Goal: Download file/media

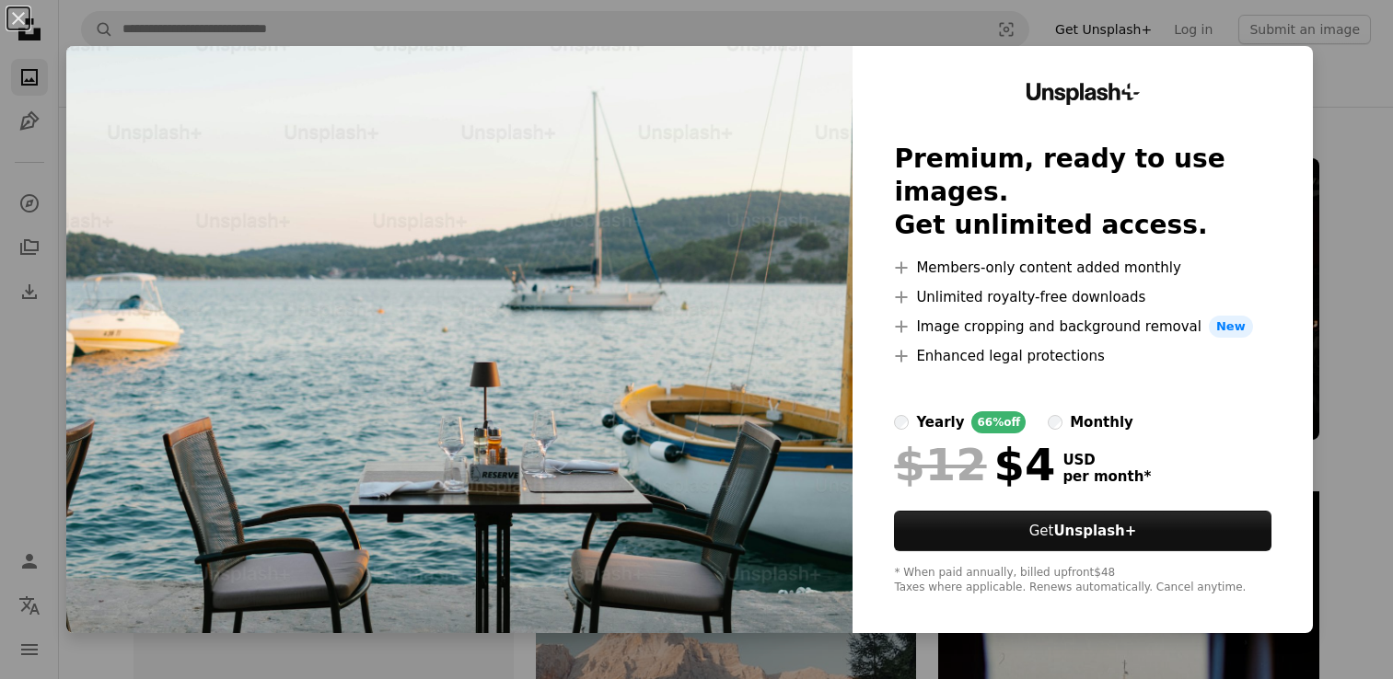
scroll to position [1108, 0]
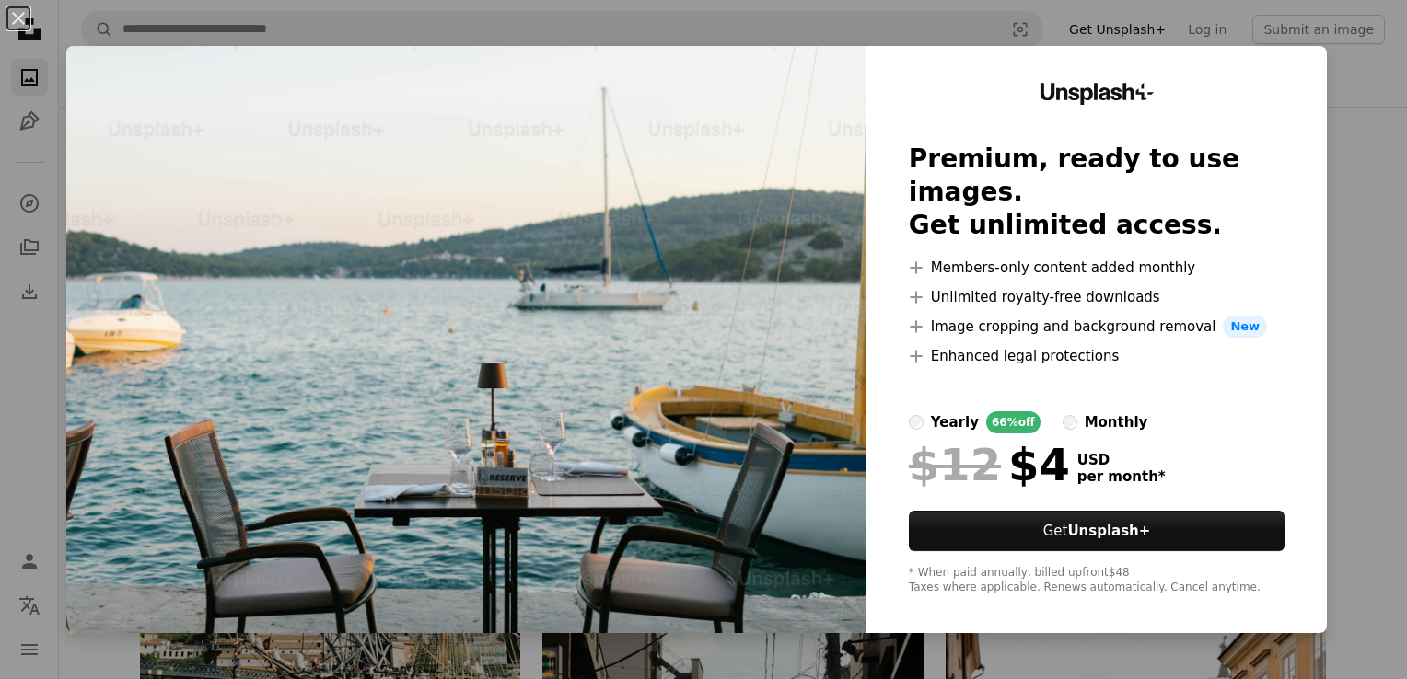
click at [1341, 97] on div "An X shape Unsplash+ Premium, ready to use images. Get unlimited access. A plus…" at bounding box center [703, 339] width 1407 height 679
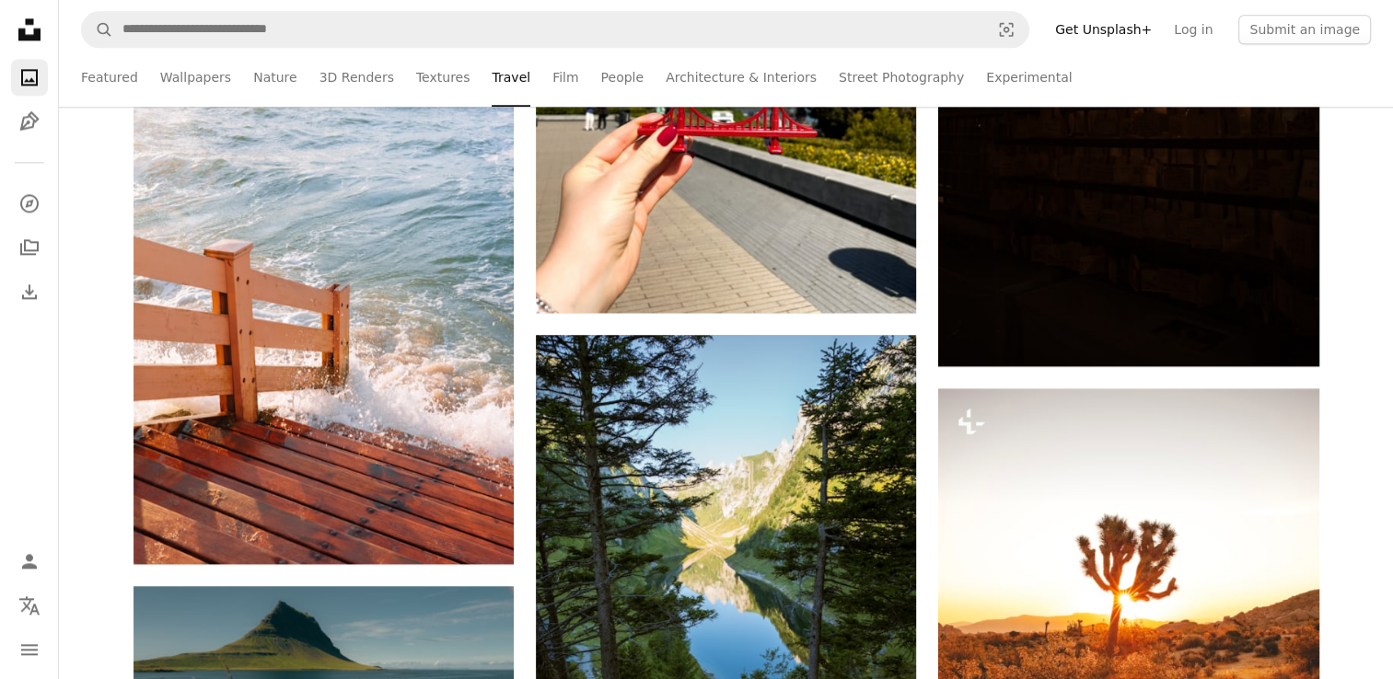
scroll to position [2478, 0]
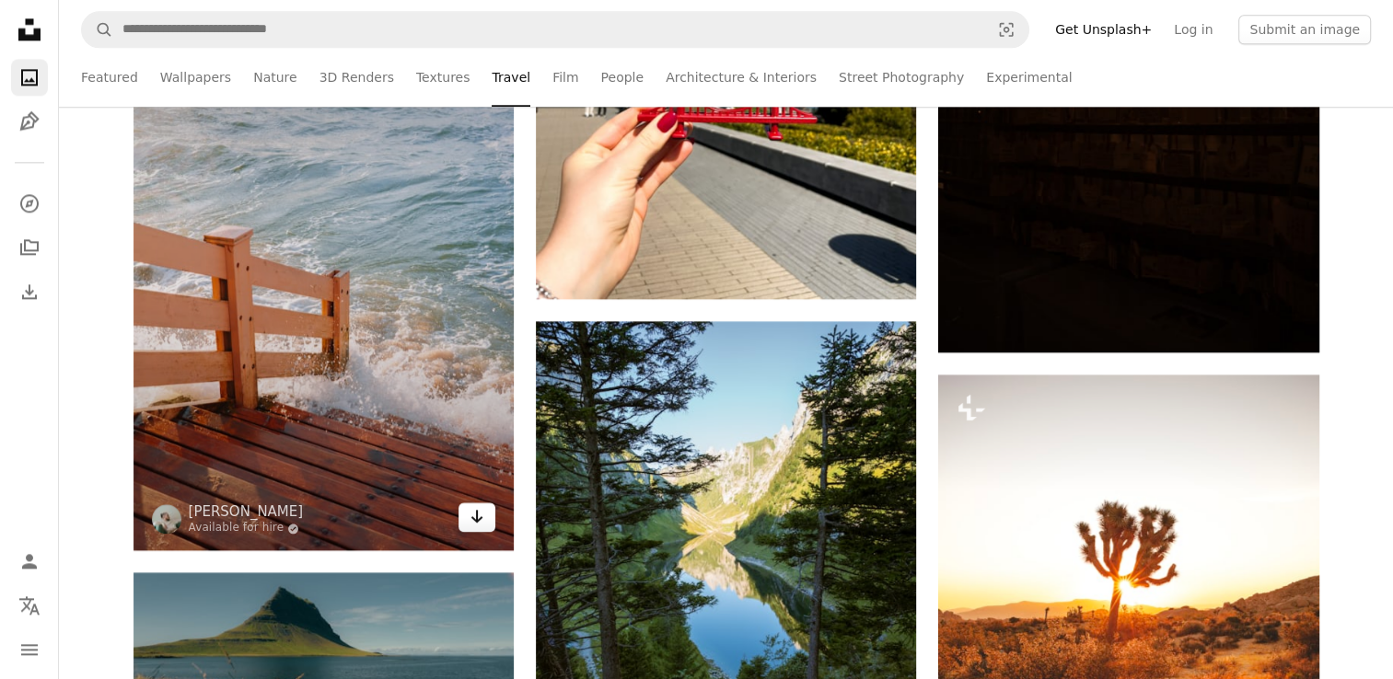
click at [476, 527] on link "Arrow pointing down" at bounding box center [476, 517] width 37 height 29
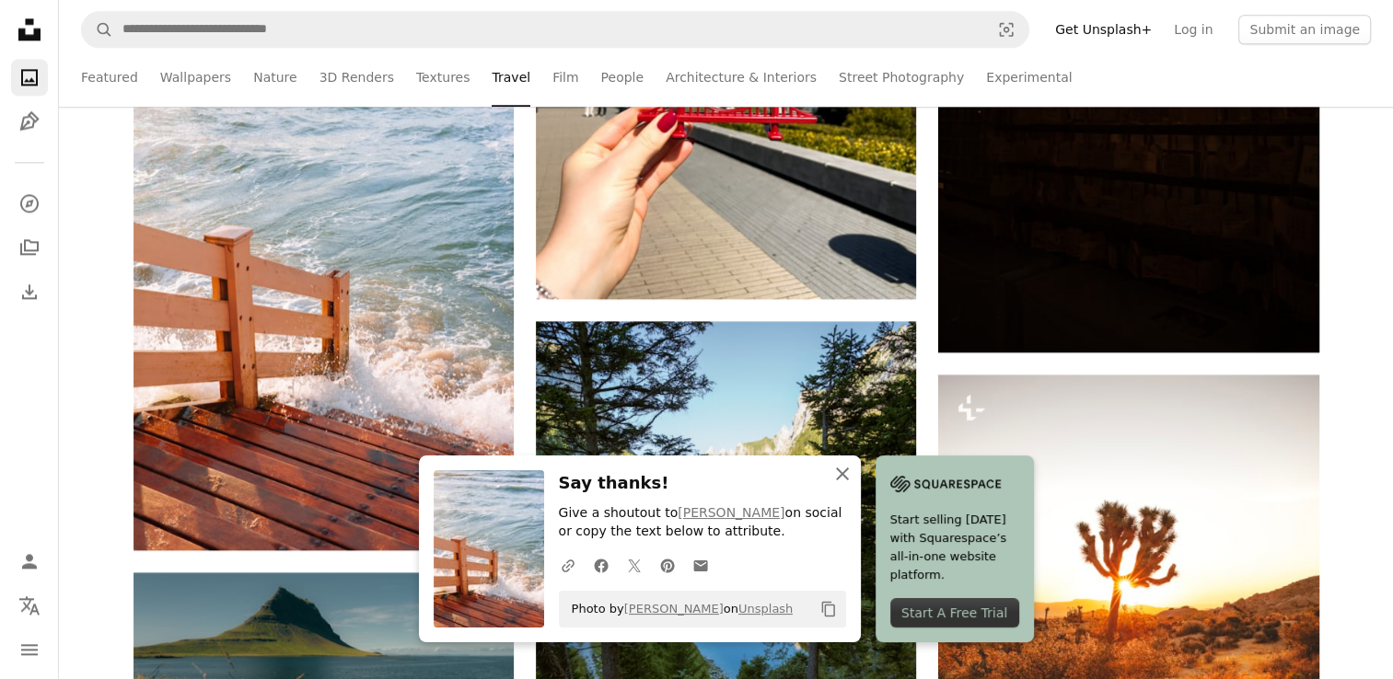
click at [847, 481] on icon "An X shape" at bounding box center [842, 474] width 22 height 22
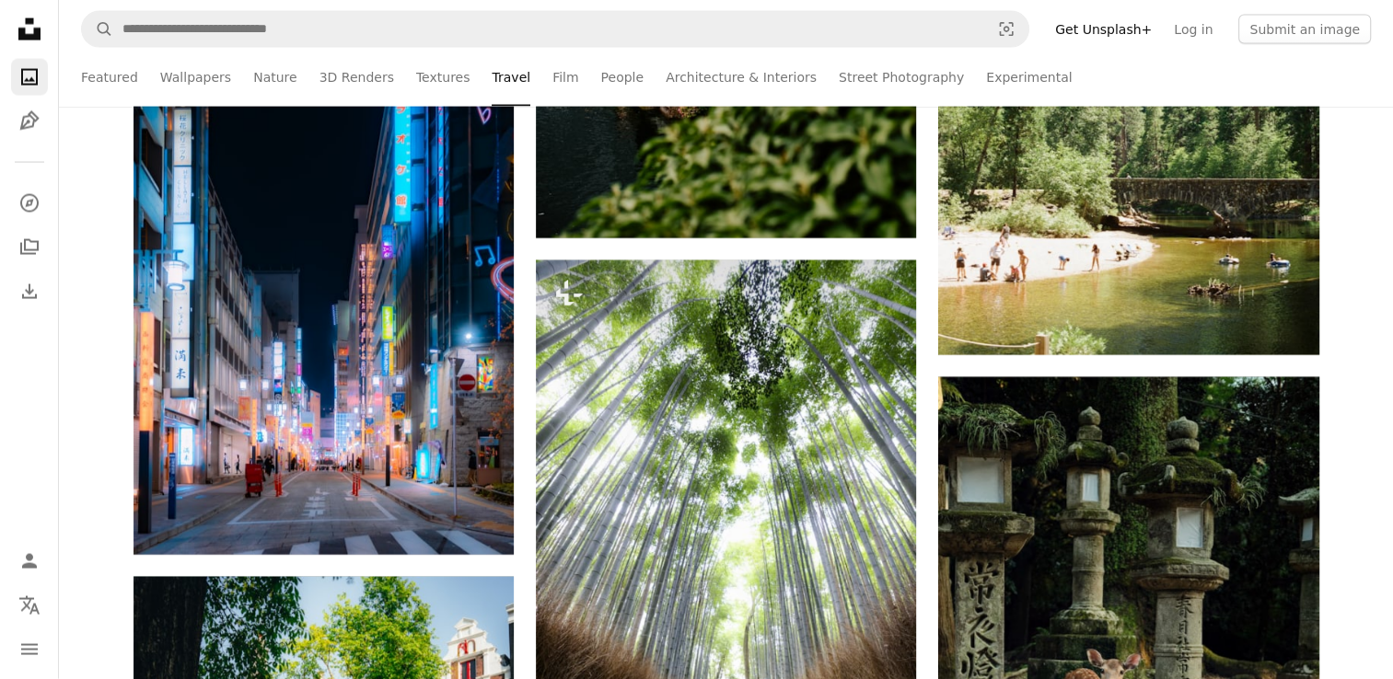
scroll to position [3955, 0]
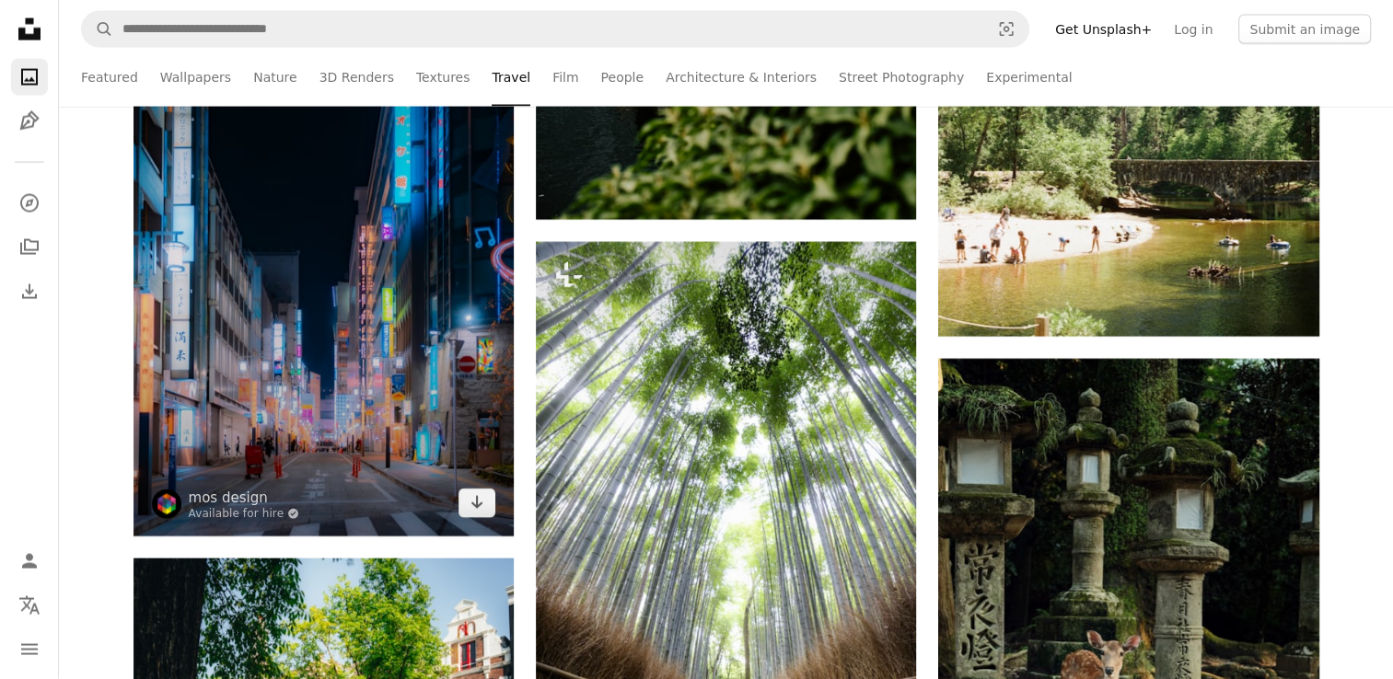
click at [475, 517] on img at bounding box center [323, 251] width 380 height 571
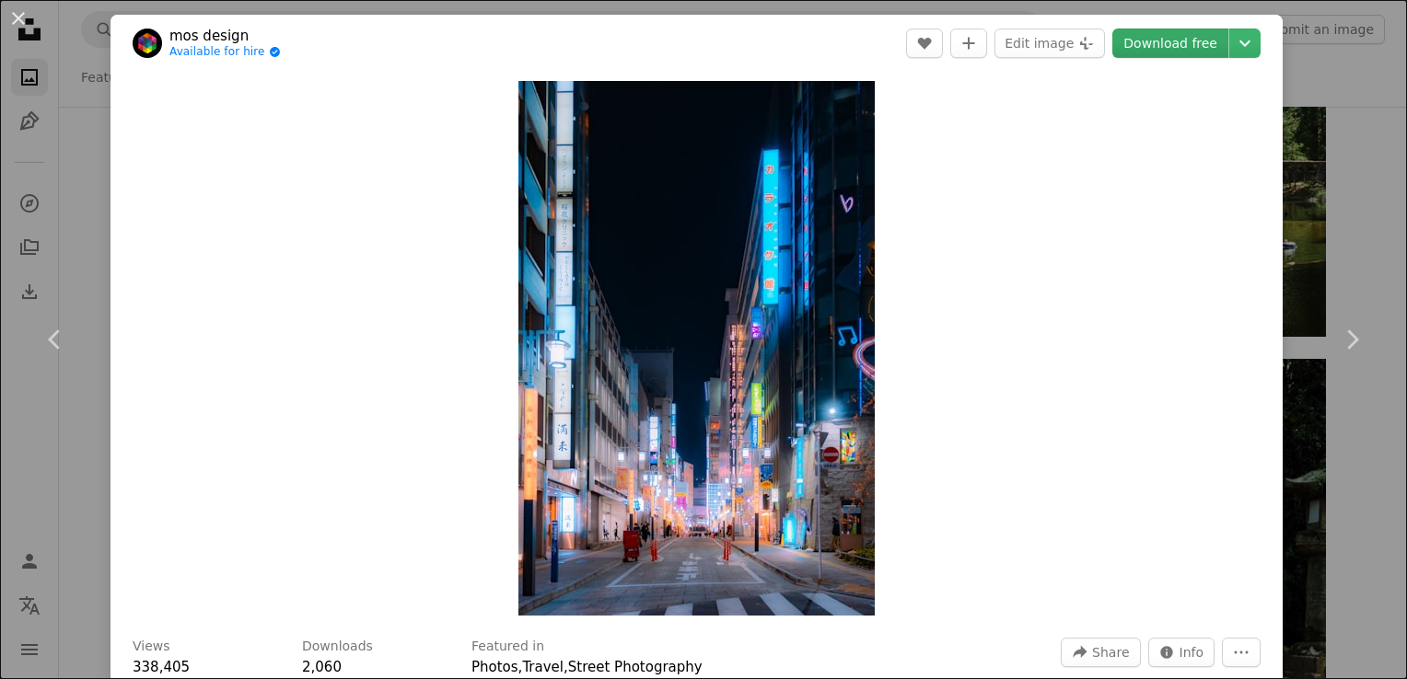
click at [1138, 43] on link "Download free" at bounding box center [1170, 43] width 116 height 29
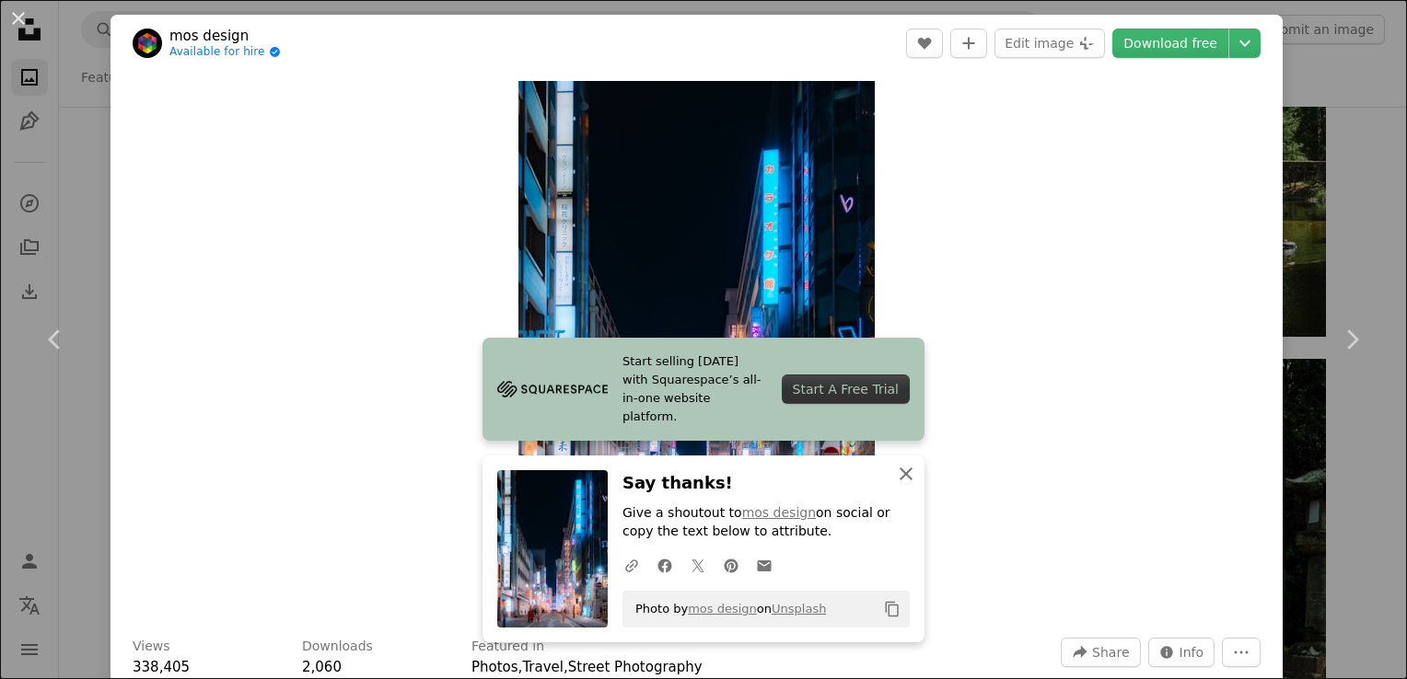
click at [900, 467] on icon "An X shape" at bounding box center [906, 474] width 22 height 22
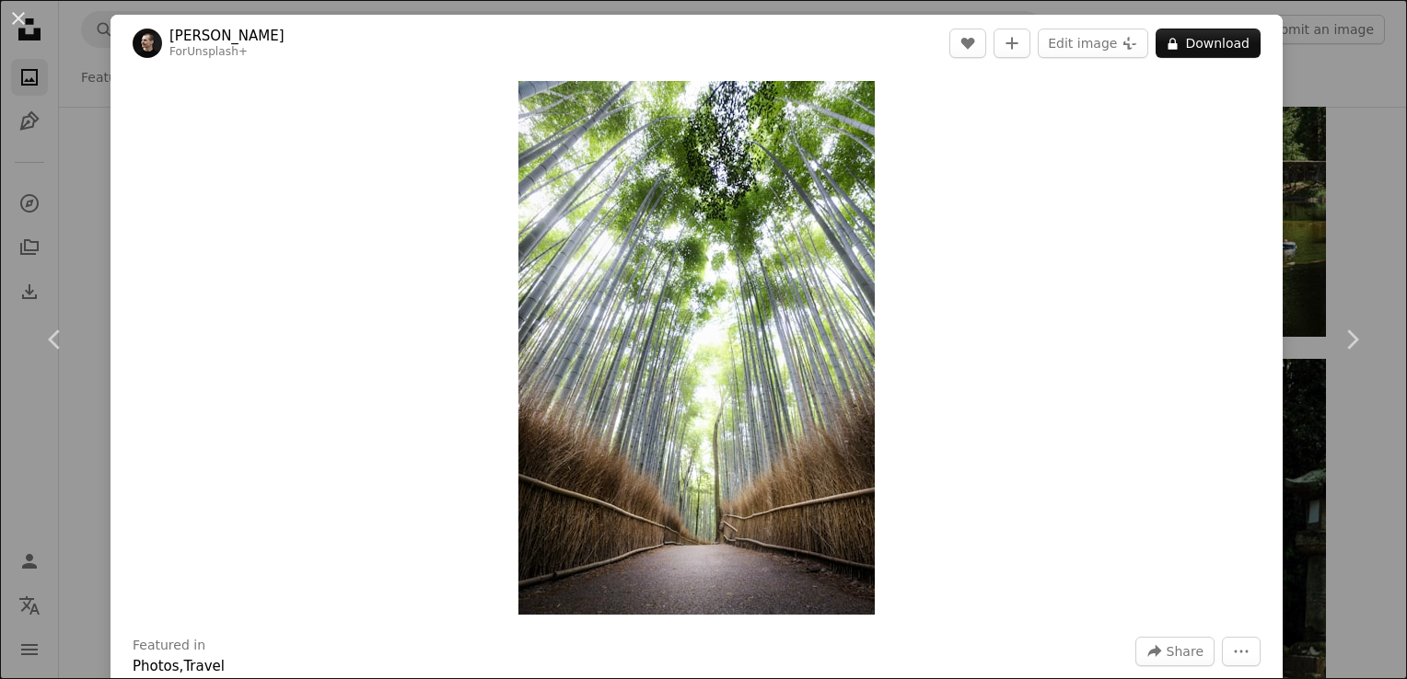
click at [1276, 52] on div "An X shape Chevron left Chevron right [PERSON_NAME] For Unsplash+ A heart A plu…" at bounding box center [703, 339] width 1407 height 679
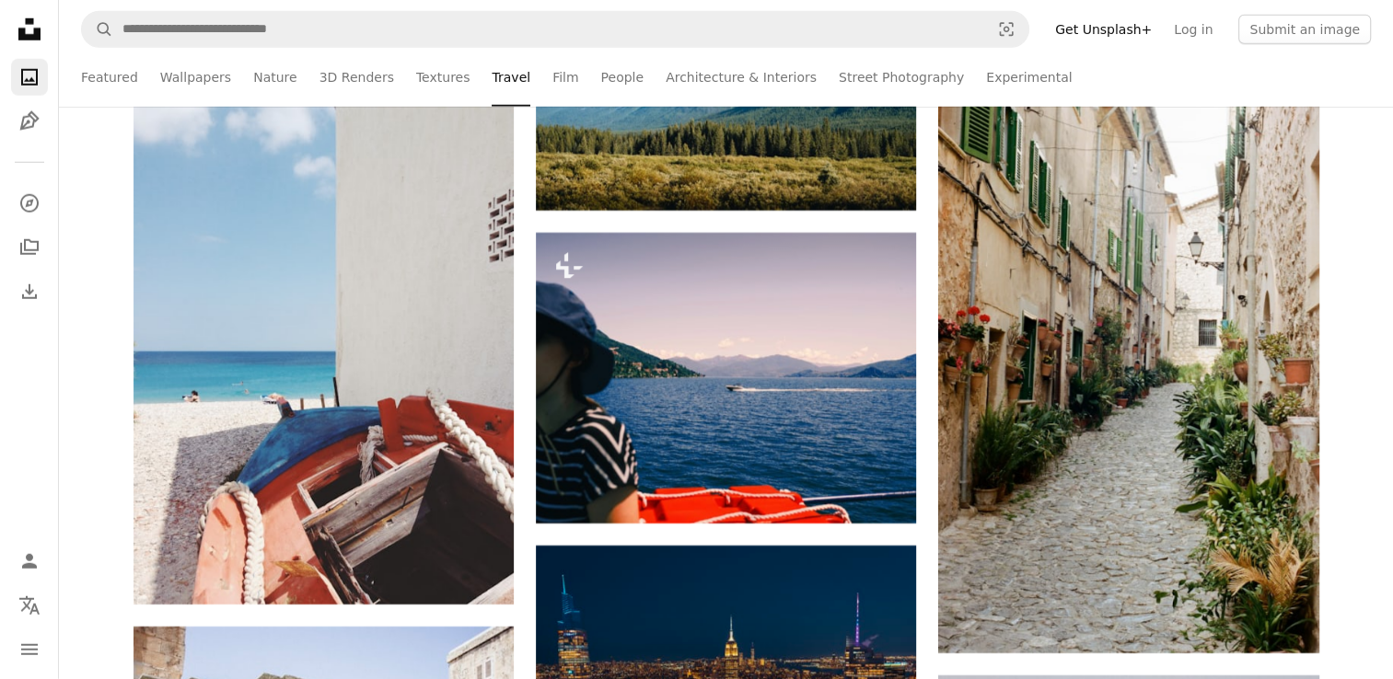
scroll to position [12212, 0]
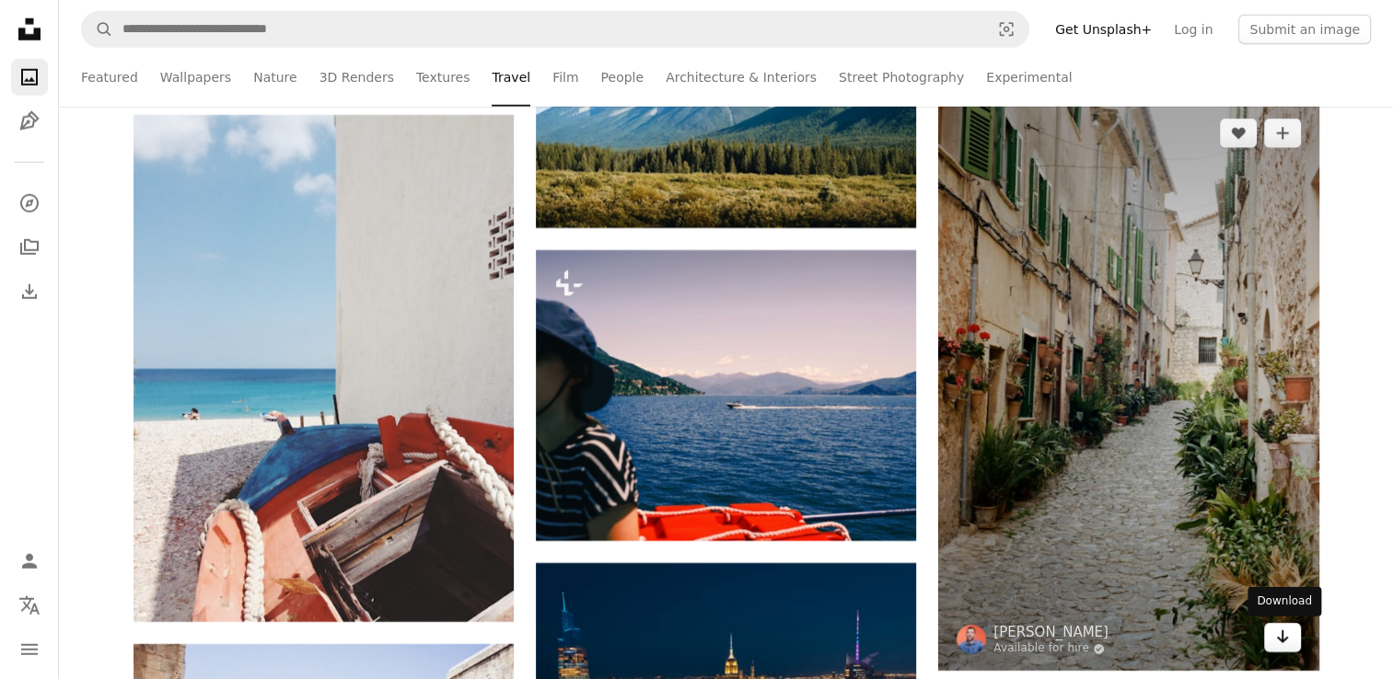
click at [1273, 648] on link "Arrow pointing down" at bounding box center [1282, 637] width 37 height 29
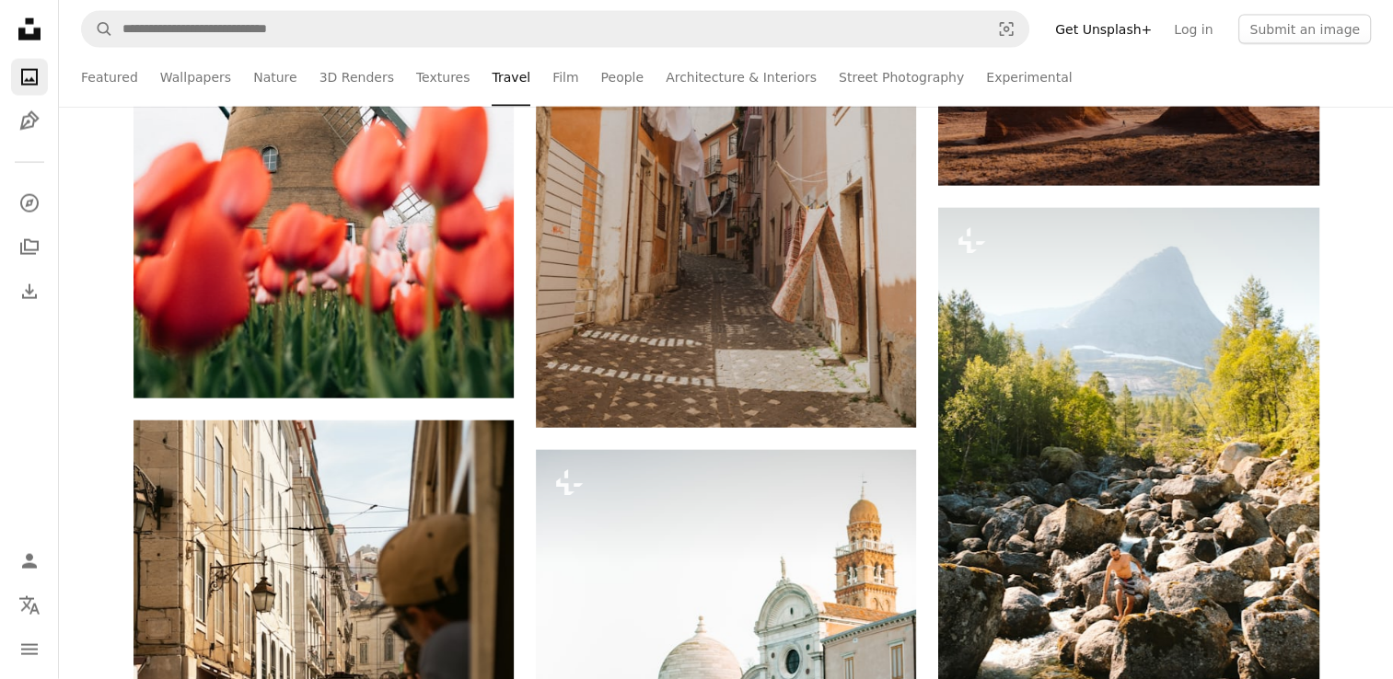
scroll to position [25001, 0]
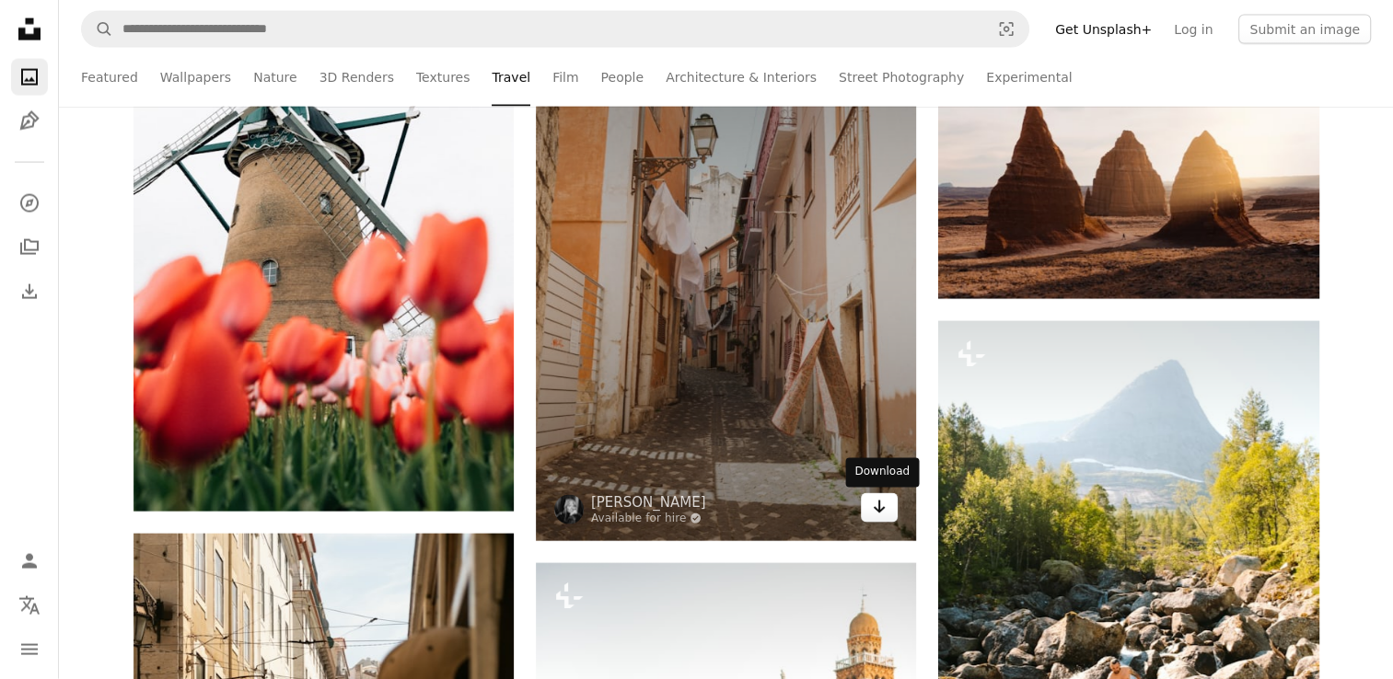
click at [882, 515] on icon "Arrow pointing down" at bounding box center [879, 507] width 15 height 22
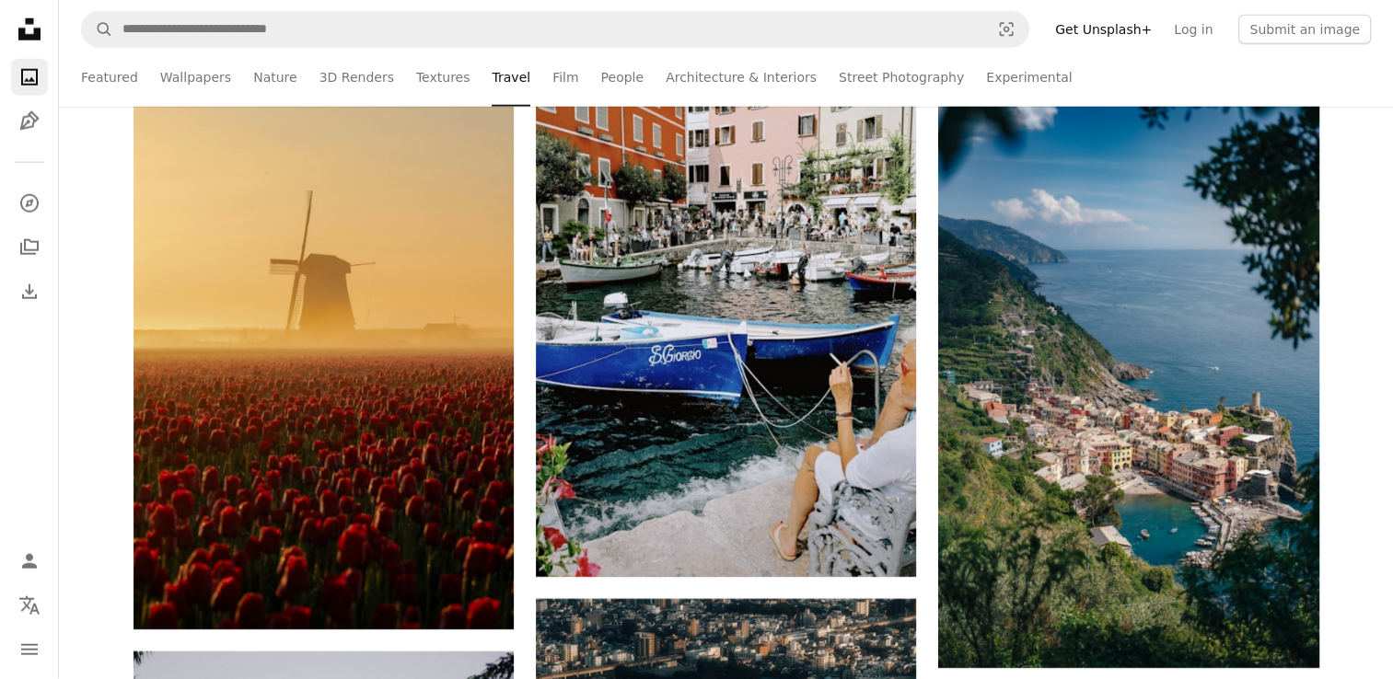
scroll to position [46850, 0]
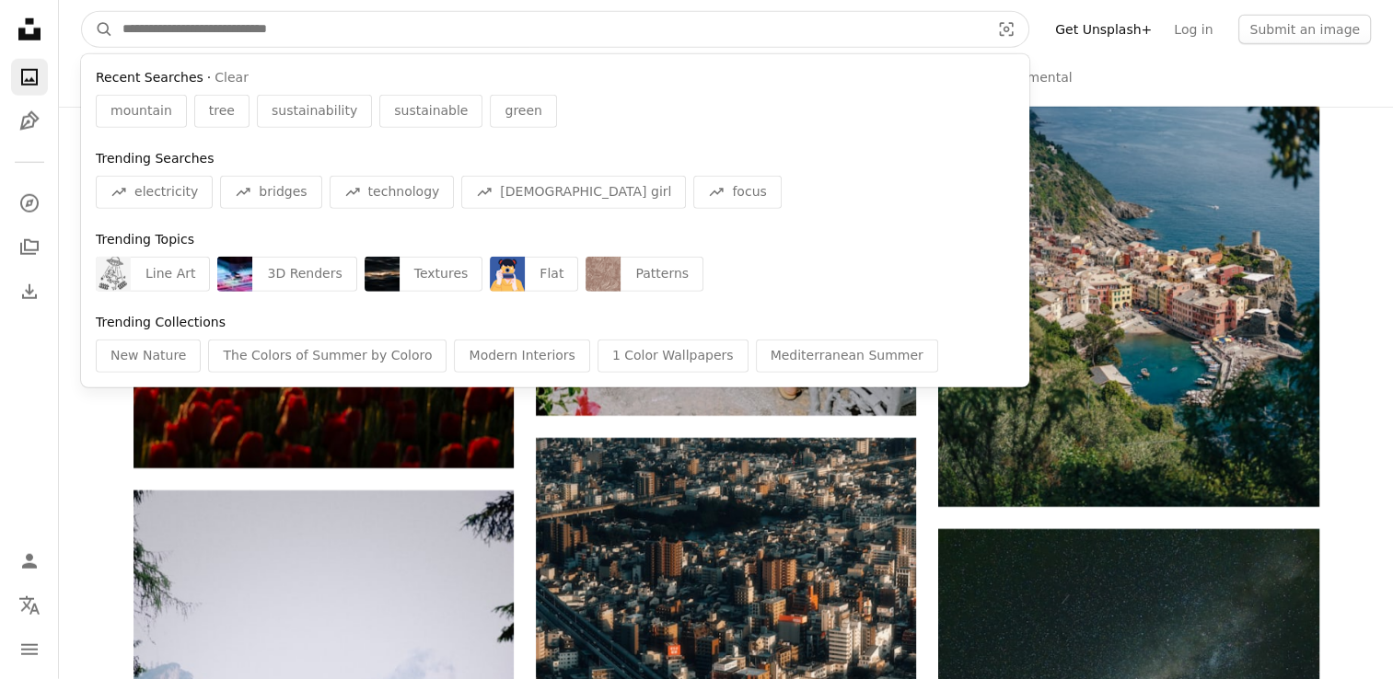
click at [389, 31] on input "Find visuals sitewide" at bounding box center [548, 29] width 871 height 35
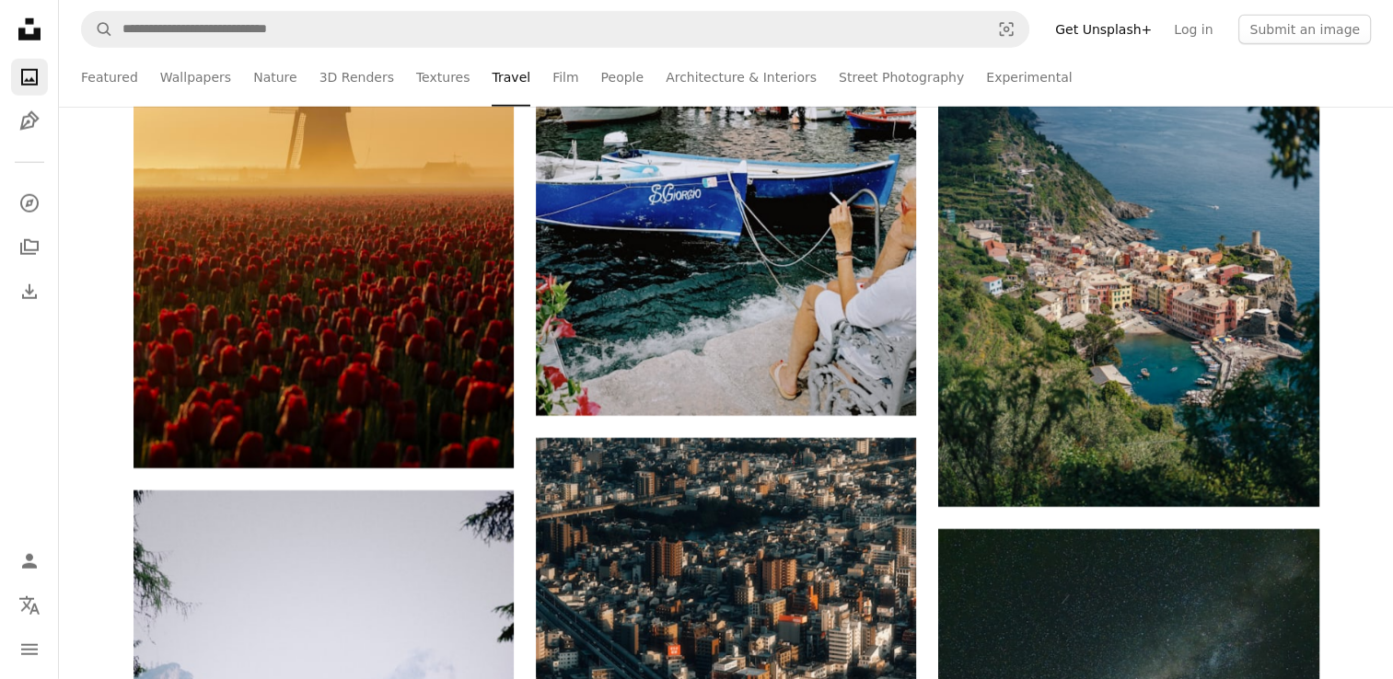
click at [416, 83] on link "Textures" at bounding box center [443, 77] width 54 height 59
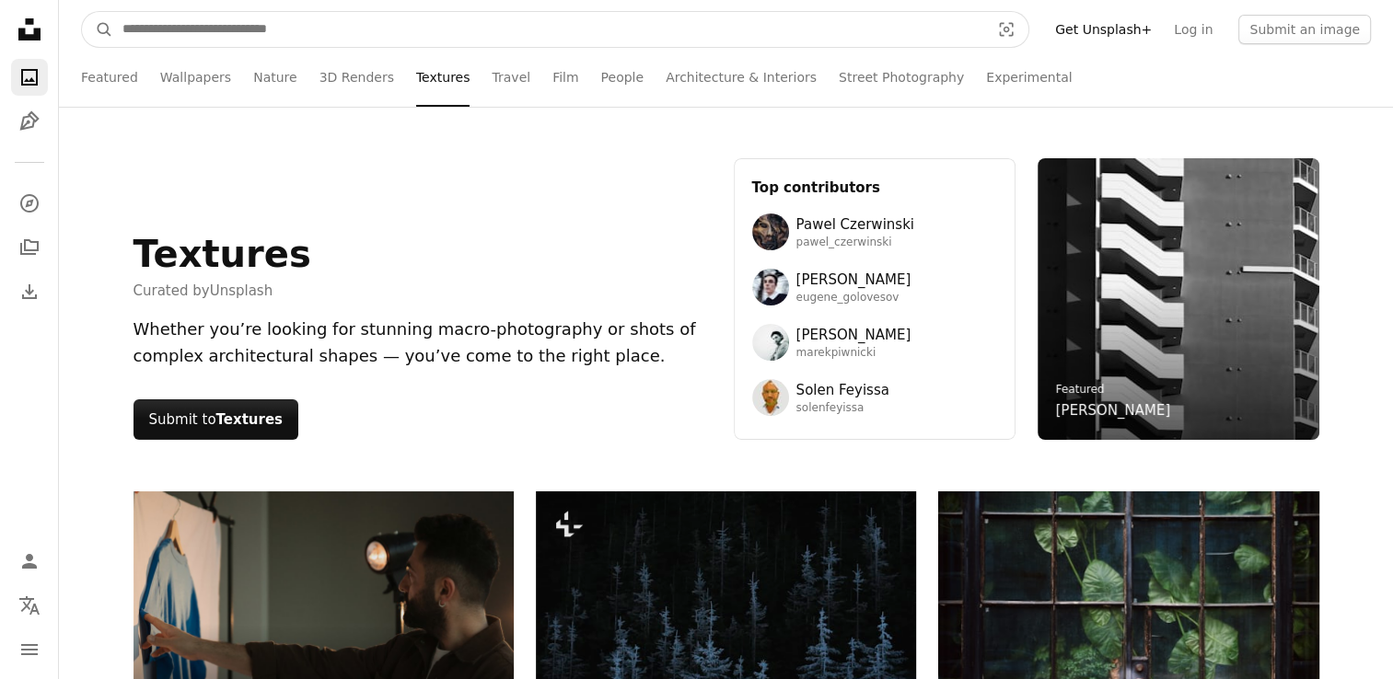
click at [359, 17] on input "Find visuals sitewide" at bounding box center [548, 29] width 871 height 35
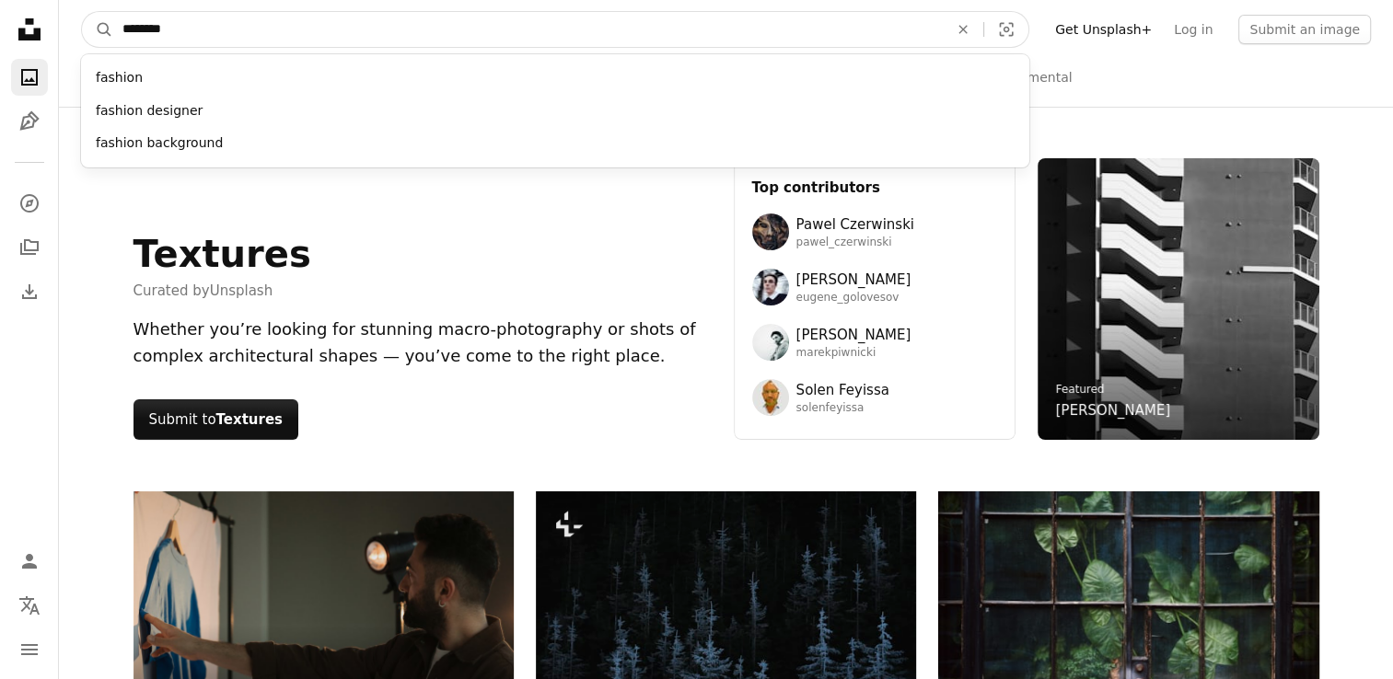
type input "********"
click at [82, 12] on button "A magnifying glass" at bounding box center [97, 29] width 31 height 35
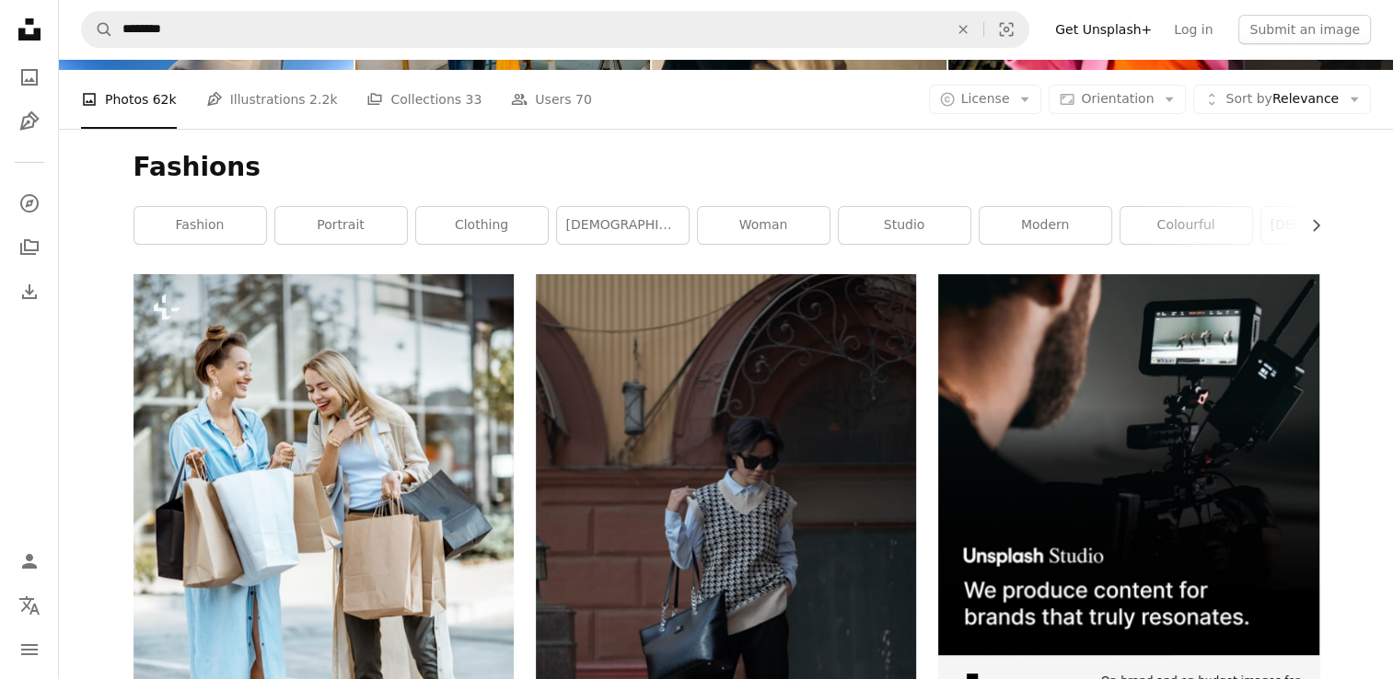
scroll to position [221, 0]
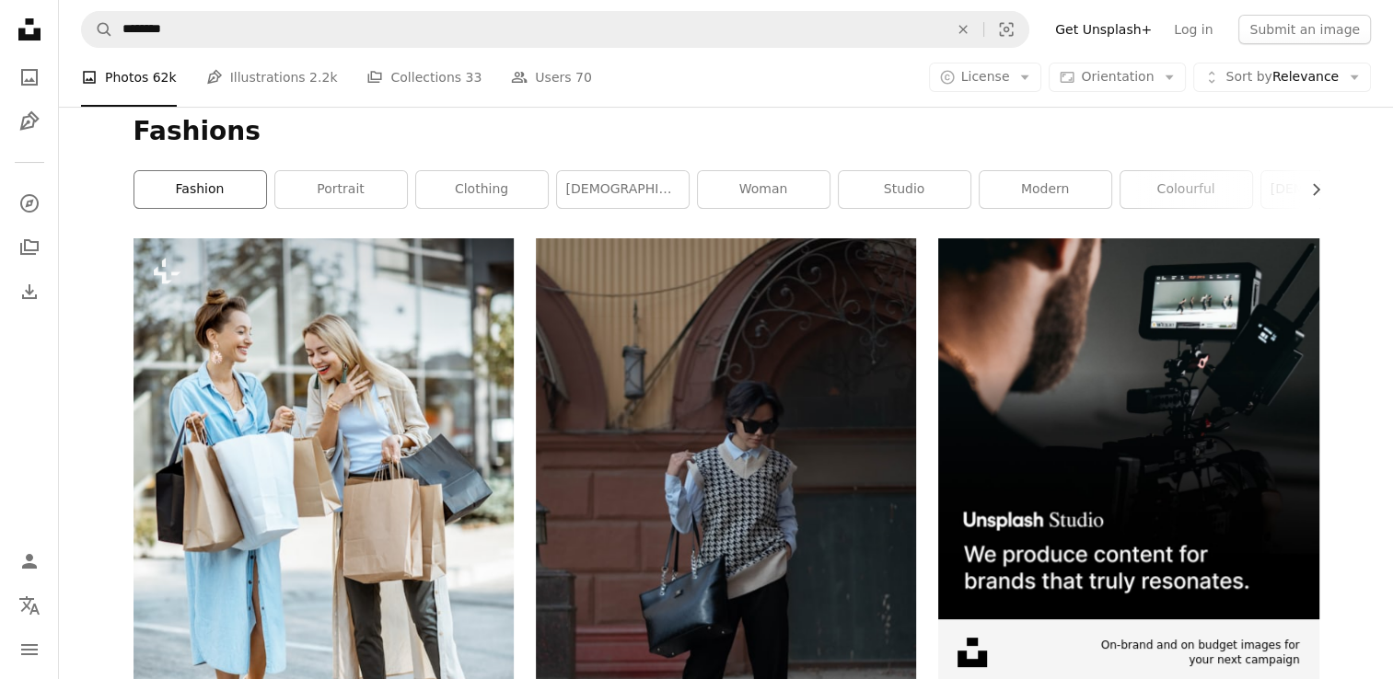
click at [191, 187] on link "fashion" at bounding box center [200, 189] width 132 height 37
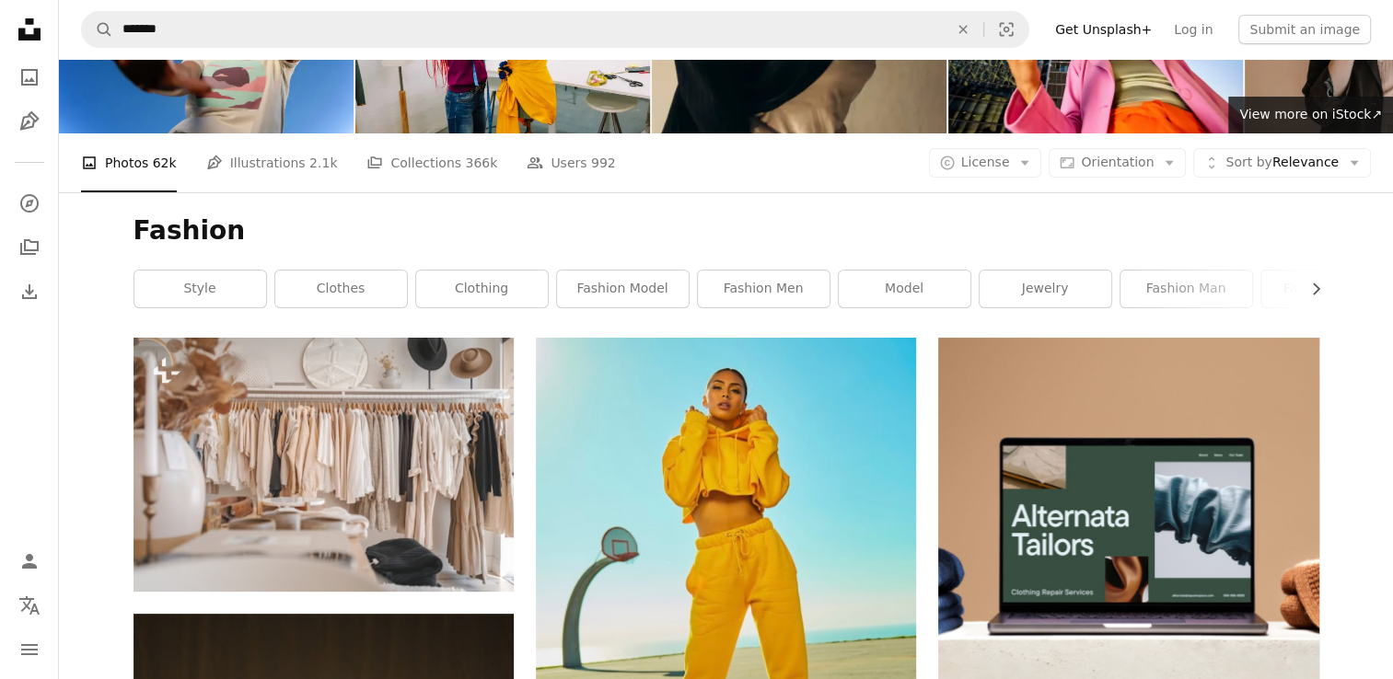
scroll to position [159, 0]
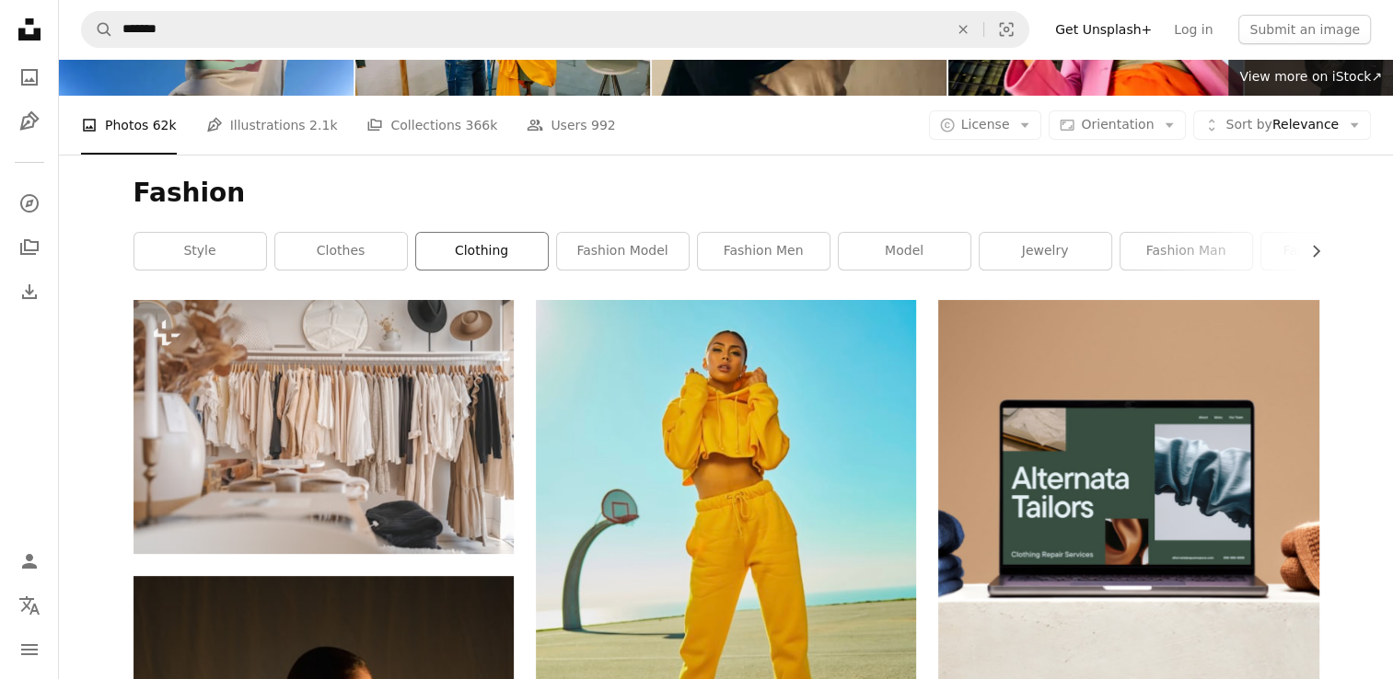
click at [518, 253] on link "clothing" at bounding box center [482, 251] width 132 height 37
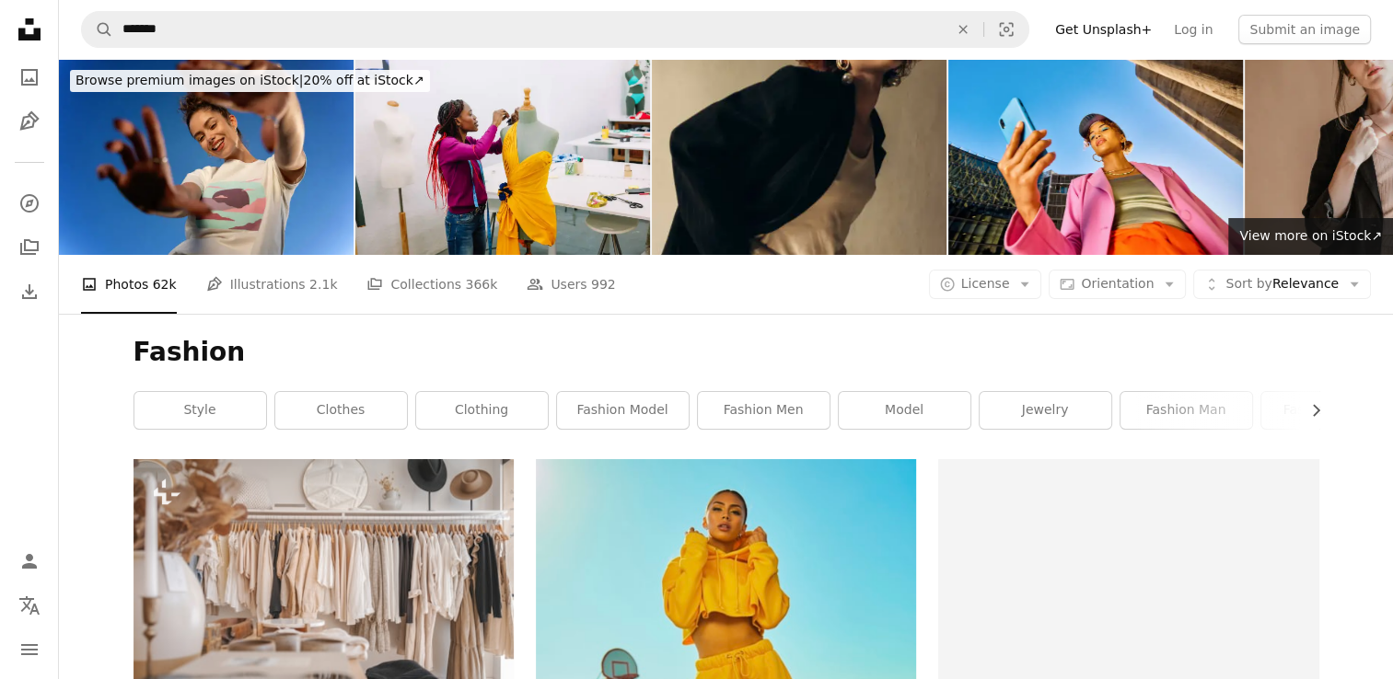
scroll to position [159, 0]
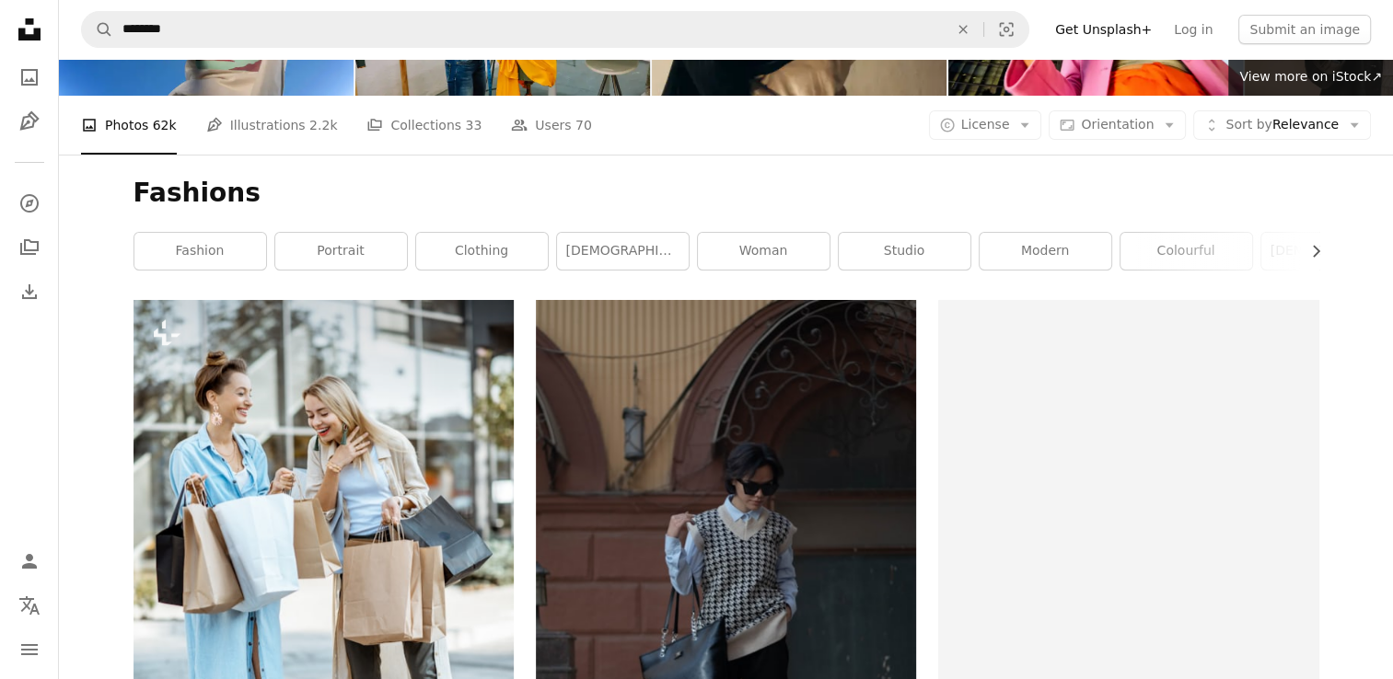
scroll to position [221, 0]
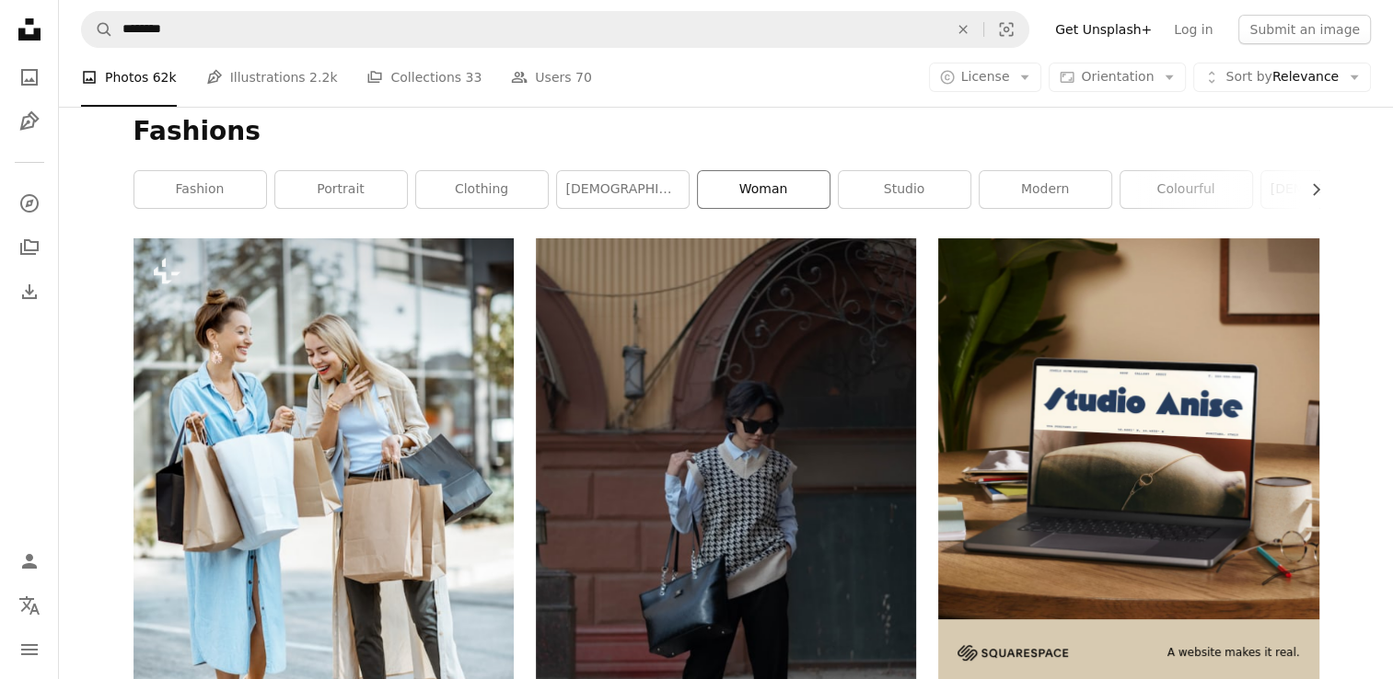
click at [762, 193] on link "woman" at bounding box center [764, 189] width 132 height 37
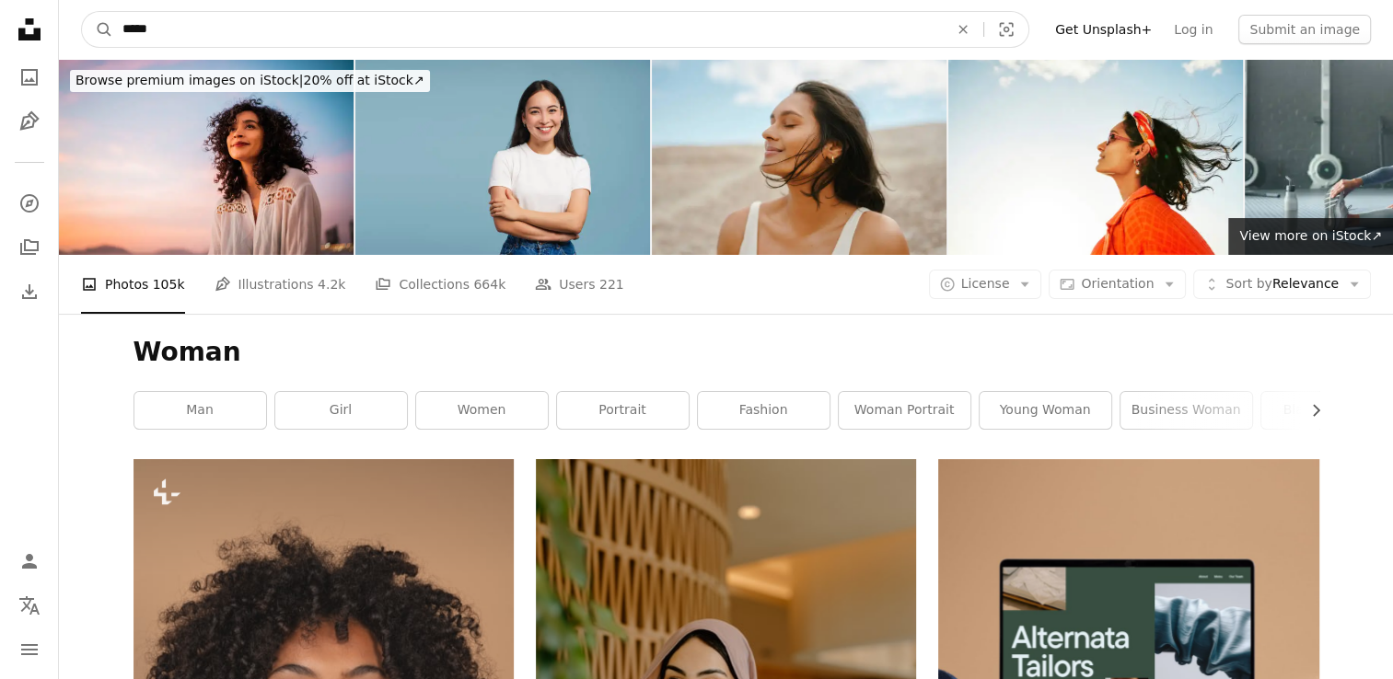
click at [195, 22] on input "*****" at bounding box center [527, 29] width 829 height 35
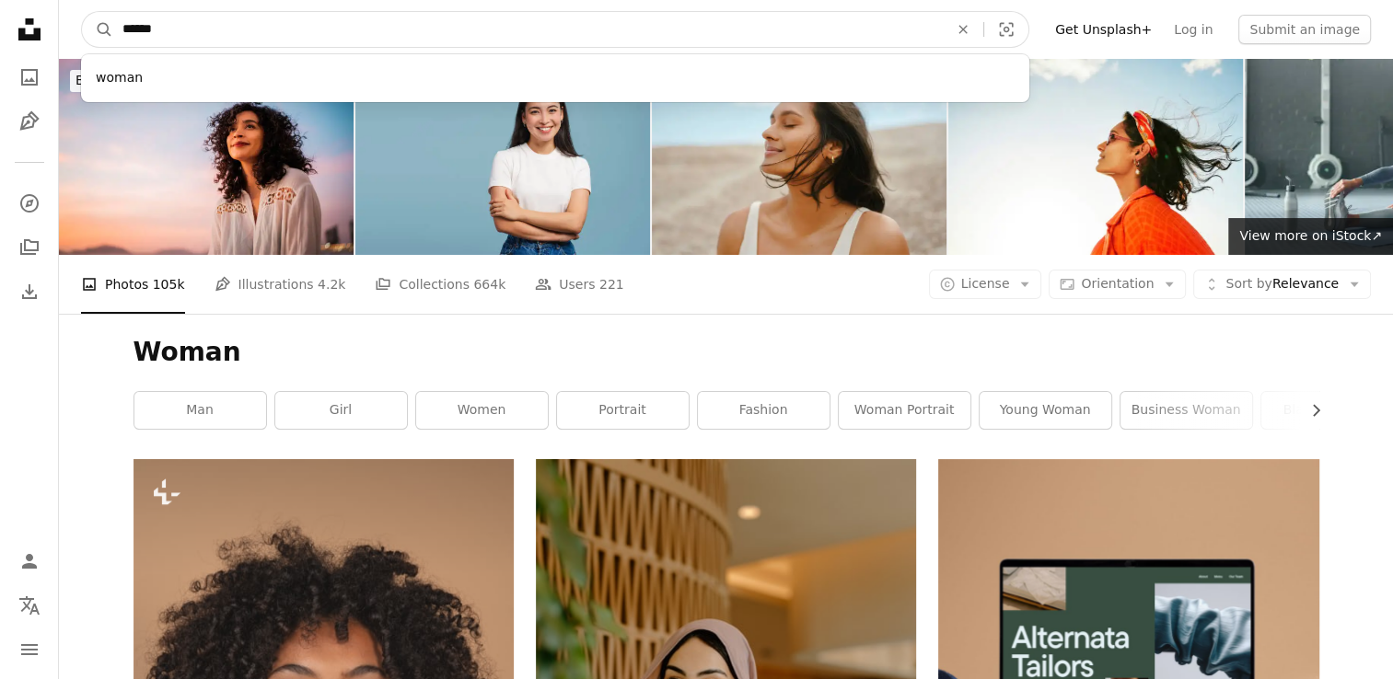
type input "*****"
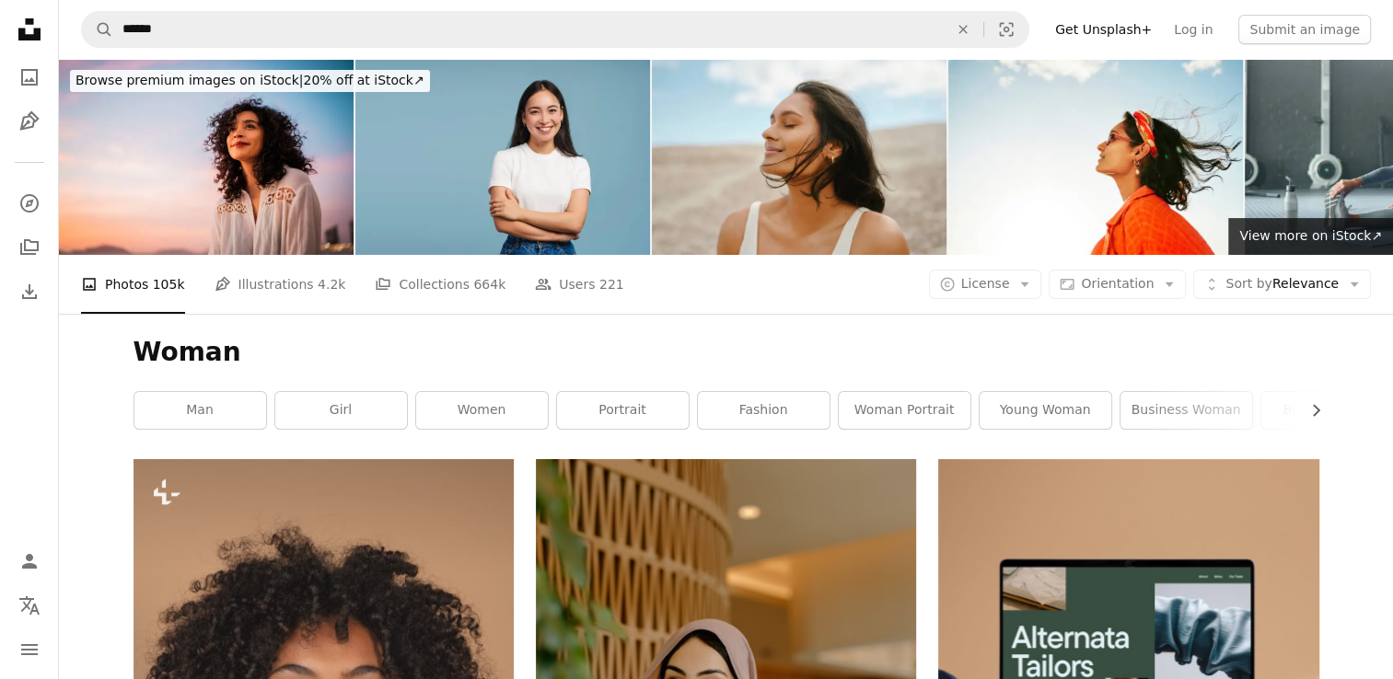
click at [22, 34] on icon at bounding box center [29, 29] width 22 height 22
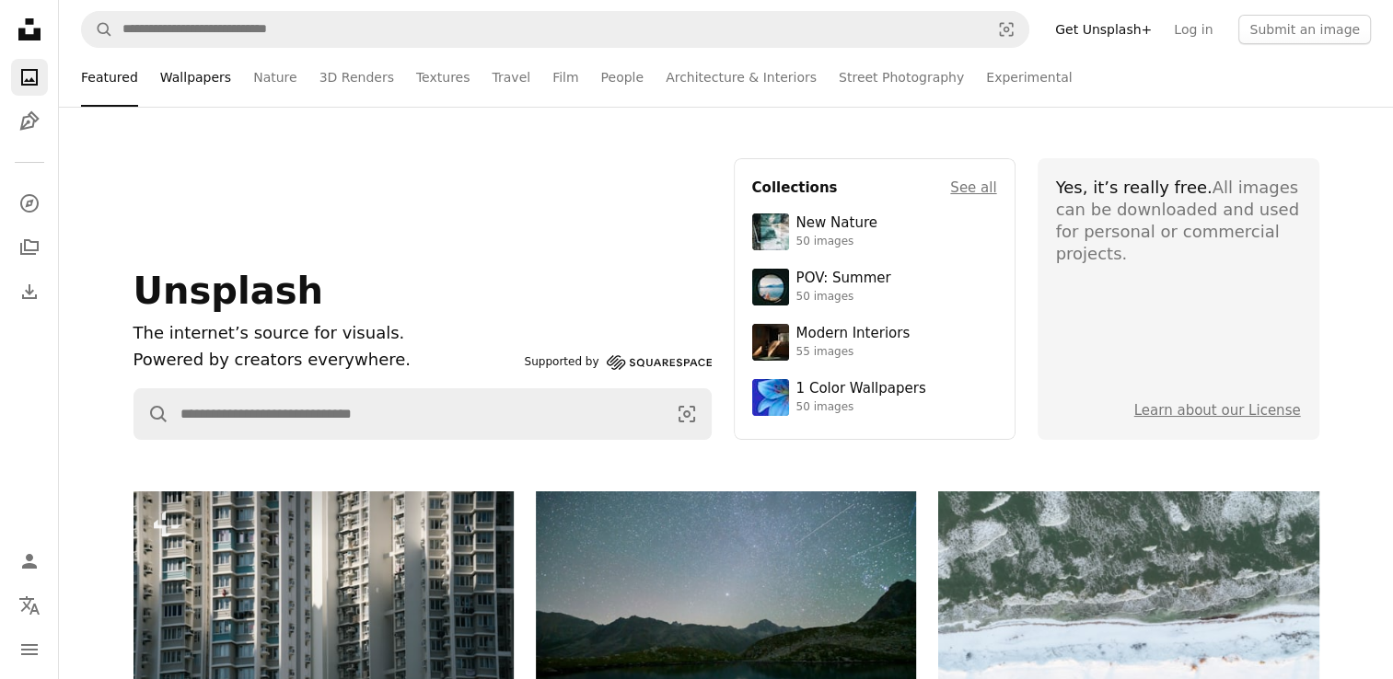
click at [187, 74] on link "Wallpapers" at bounding box center [195, 77] width 71 height 59
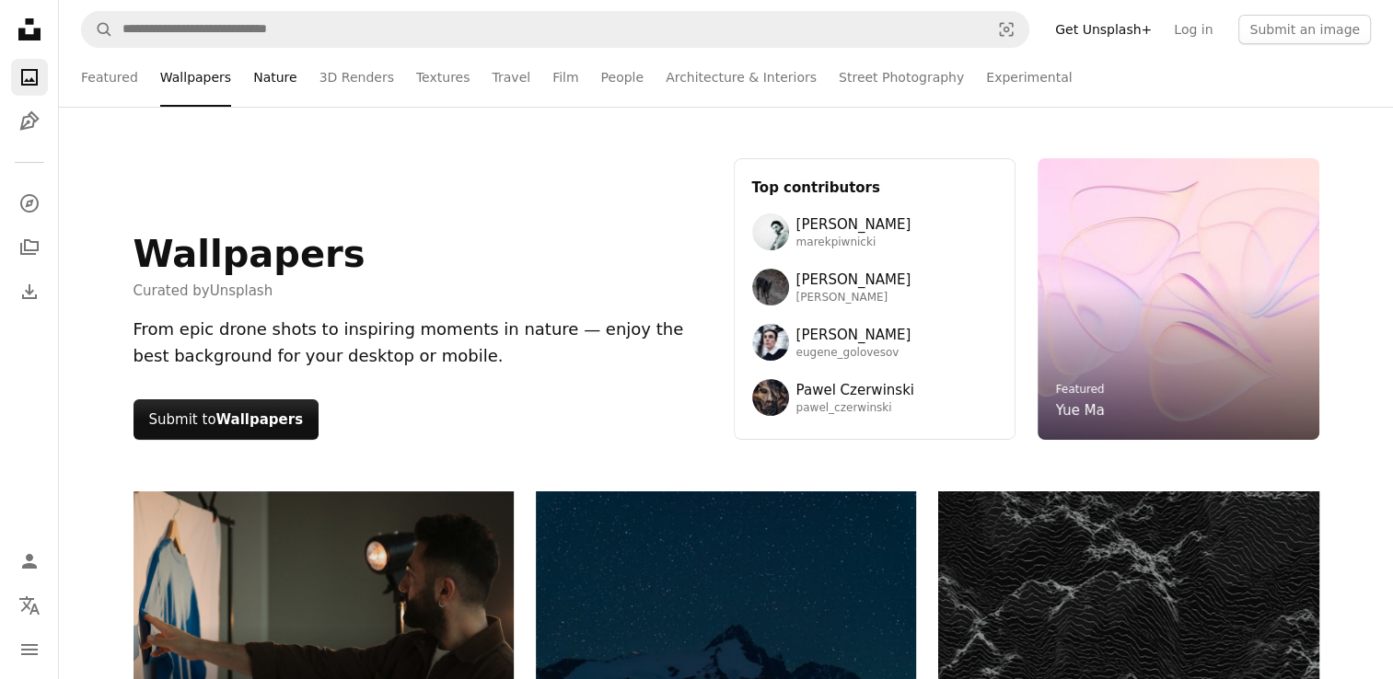
click at [261, 67] on link "Nature" at bounding box center [274, 77] width 43 height 59
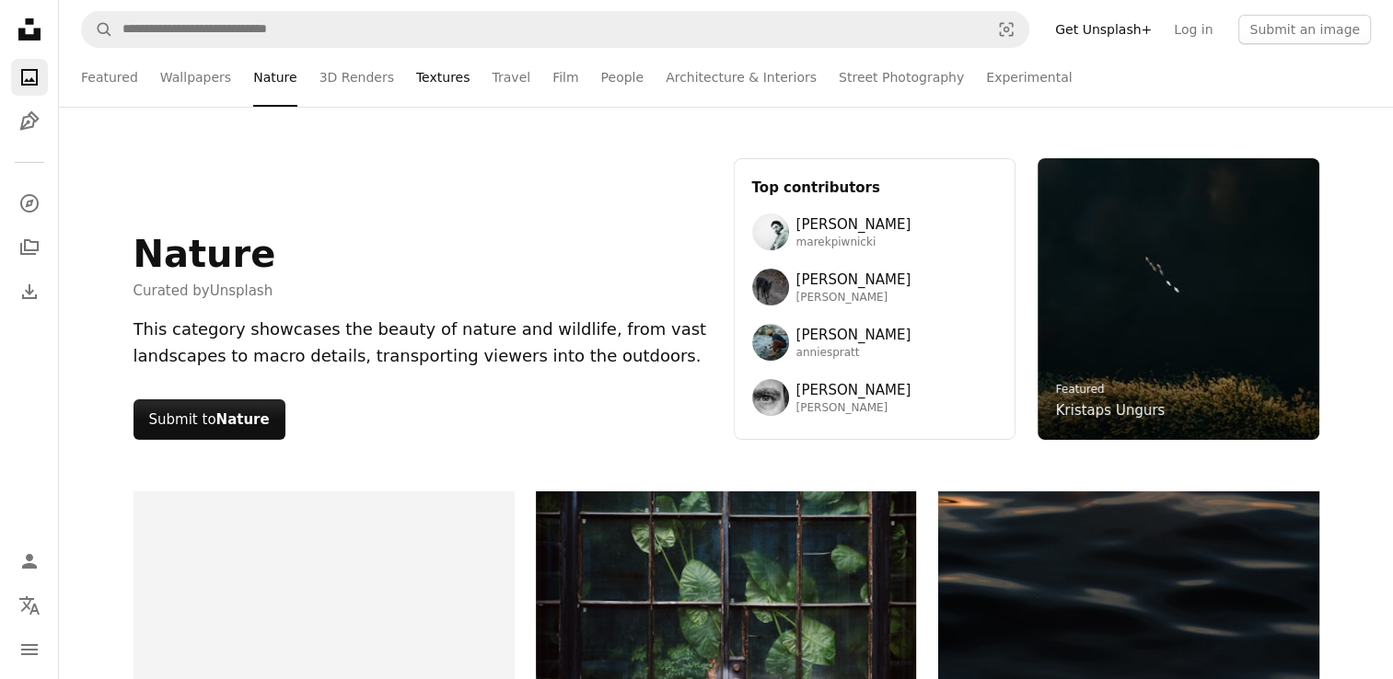
click at [416, 71] on link "Textures" at bounding box center [443, 77] width 54 height 59
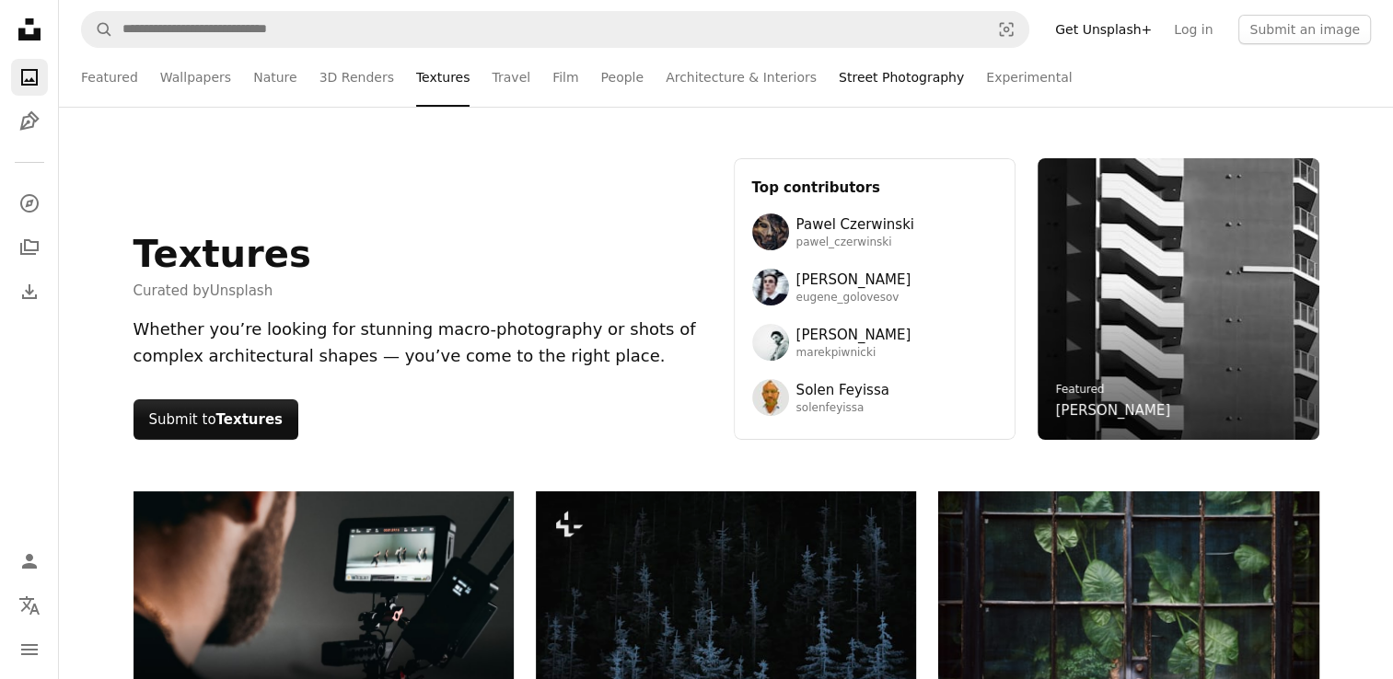
click at [851, 67] on link "Street Photography" at bounding box center [901, 77] width 125 height 59
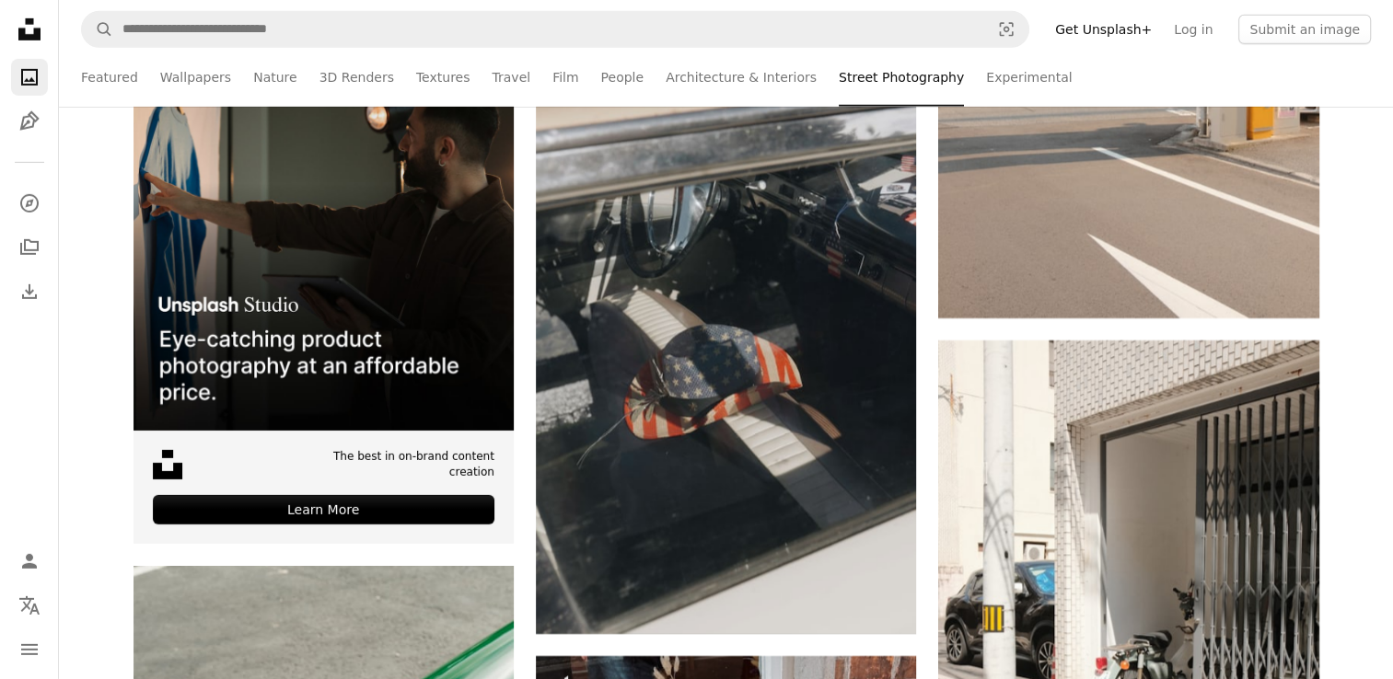
scroll to position [5976, 0]
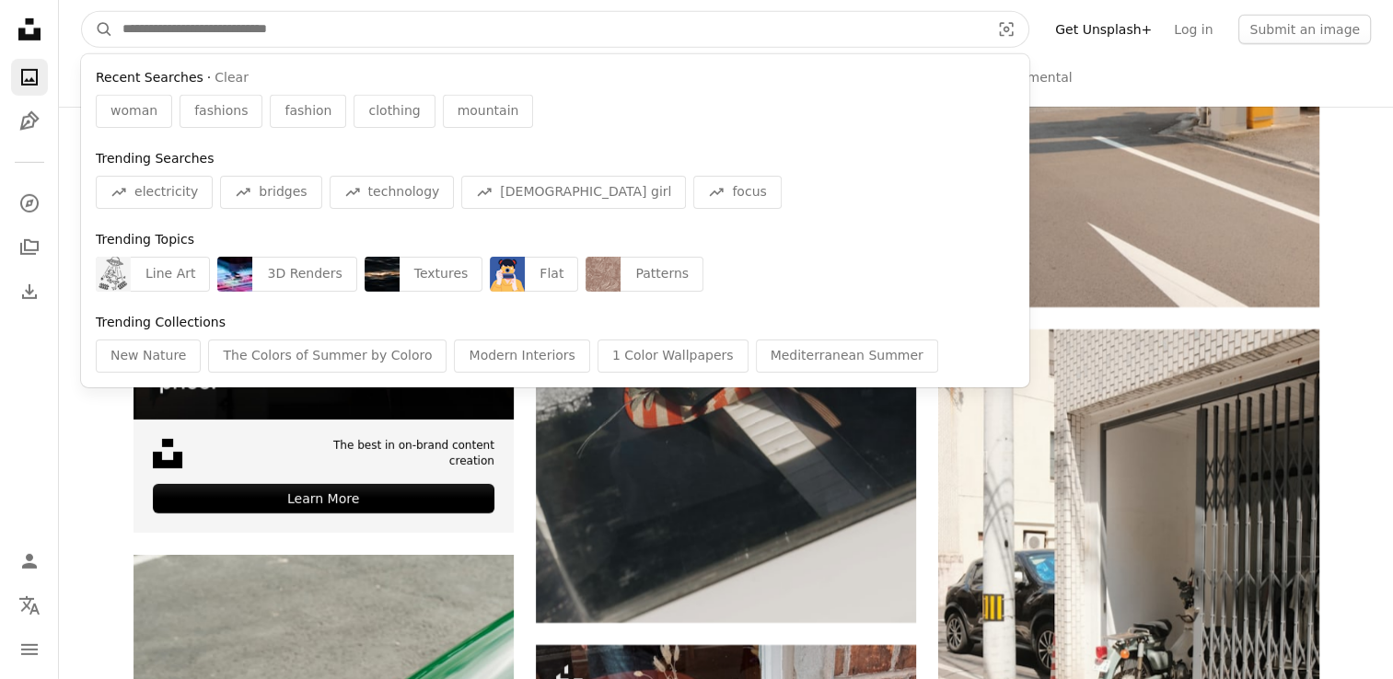
click at [280, 27] on input "Find visuals sitewide" at bounding box center [548, 29] width 871 height 35
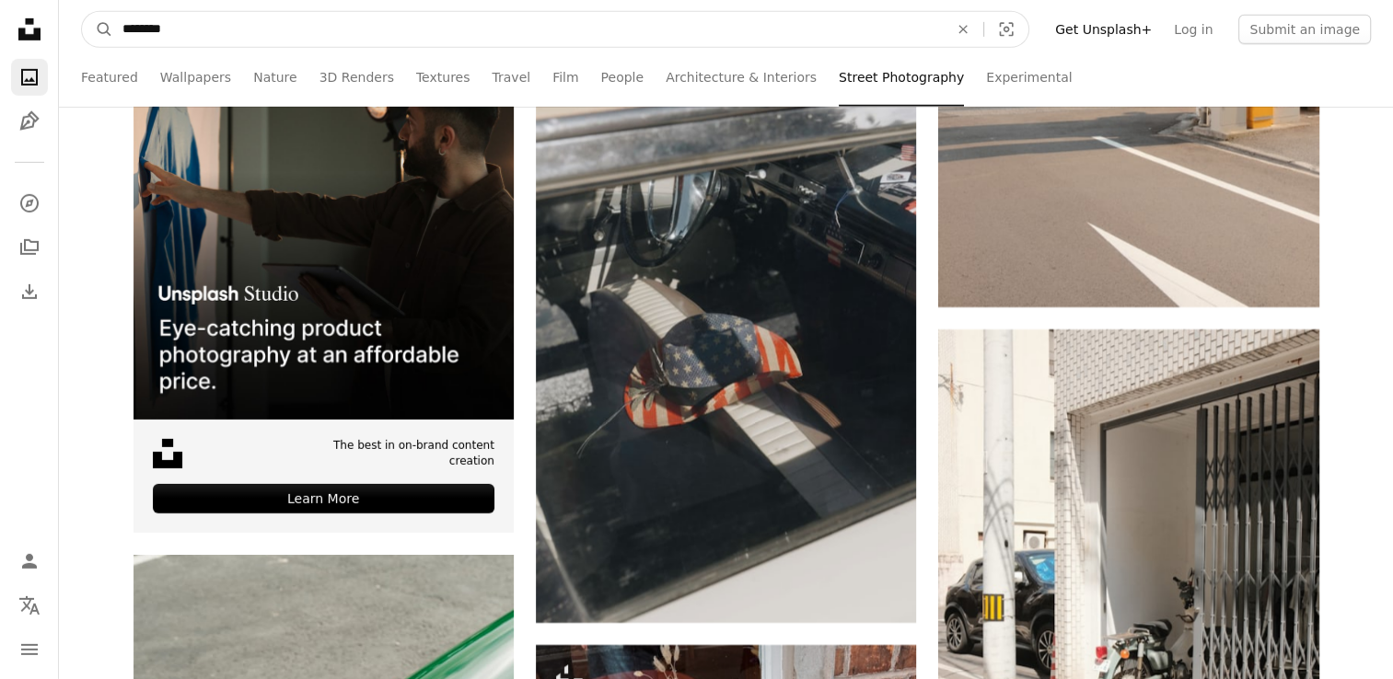
type input "********"
click at [82, 12] on button "A magnifying glass" at bounding box center [97, 29] width 31 height 35
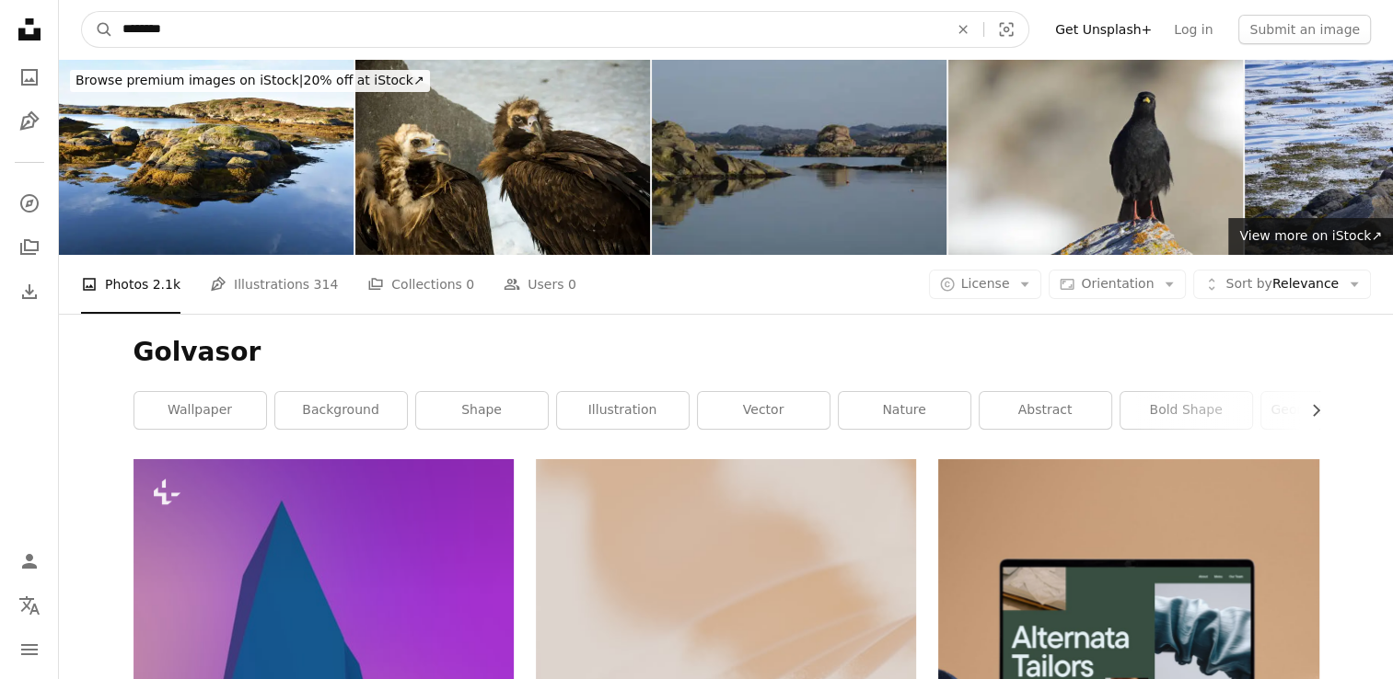
drag, startPoint x: 214, startPoint y: 12, endPoint x: -4, endPoint y: -10, distance: 218.4
type input "**********"
click button "A magnifying glass" at bounding box center [97, 29] width 31 height 35
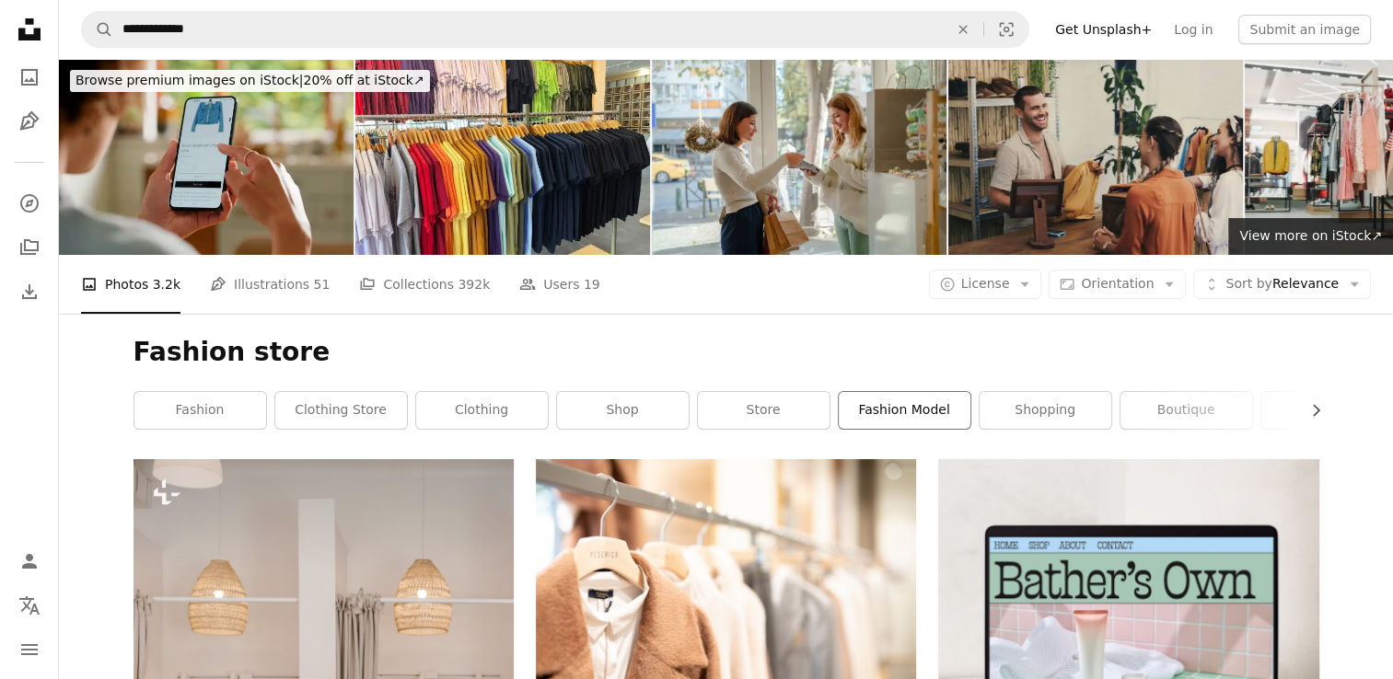
click at [897, 403] on link "fashion model" at bounding box center [905, 410] width 132 height 37
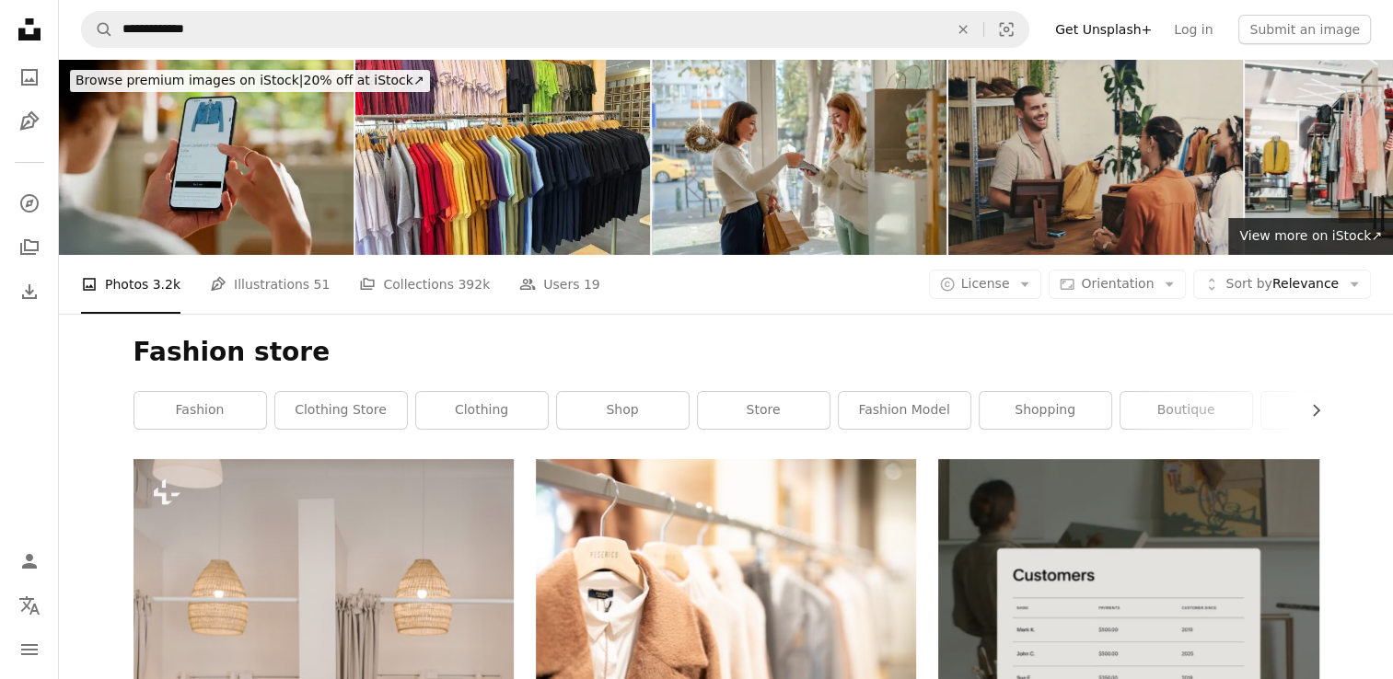
click at [222, 9] on nav "**********" at bounding box center [726, 29] width 1334 height 59
click at [1320, 407] on icon "Chevron right" at bounding box center [1315, 410] width 18 height 18
click at [1164, 421] on link "fashion boutique" at bounding box center [1192, 410] width 132 height 37
